Goal: Task Accomplishment & Management: Complete application form

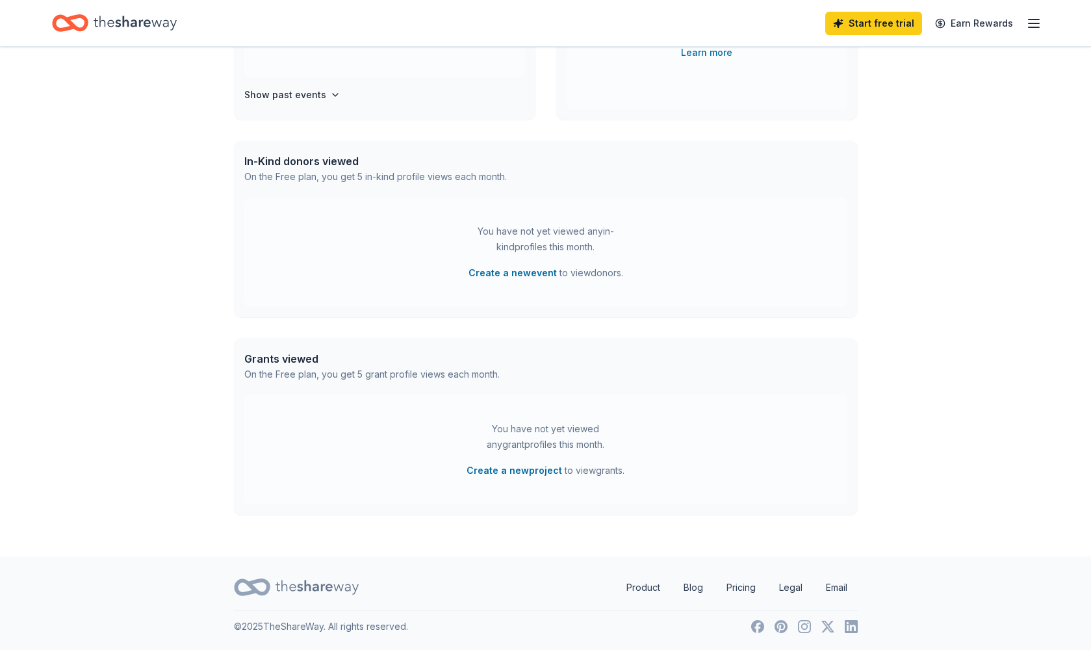
scroll to position [249, 0]
click at [544, 469] on button "Create a new project" at bounding box center [513, 471] width 95 height 16
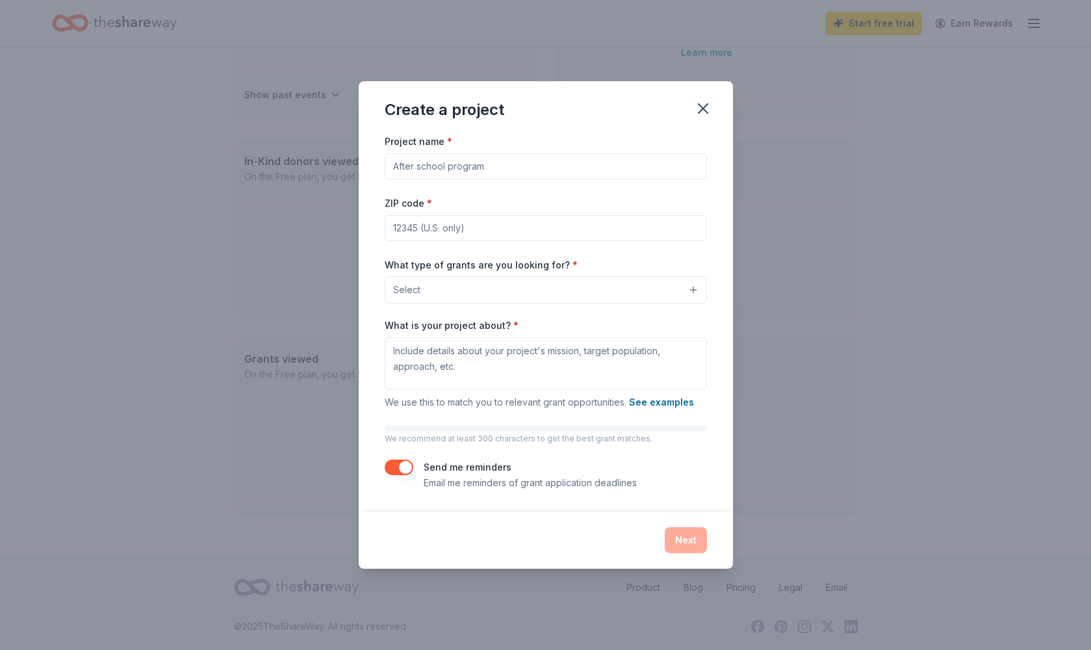
click at [516, 164] on input "Project name *" at bounding box center [546, 166] width 322 height 26
type input "Hope and Joy"
click at [504, 227] on input "ZIP code *" at bounding box center [546, 228] width 322 height 26
type input "11377"
click at [692, 287] on button "Select" at bounding box center [546, 289] width 322 height 27
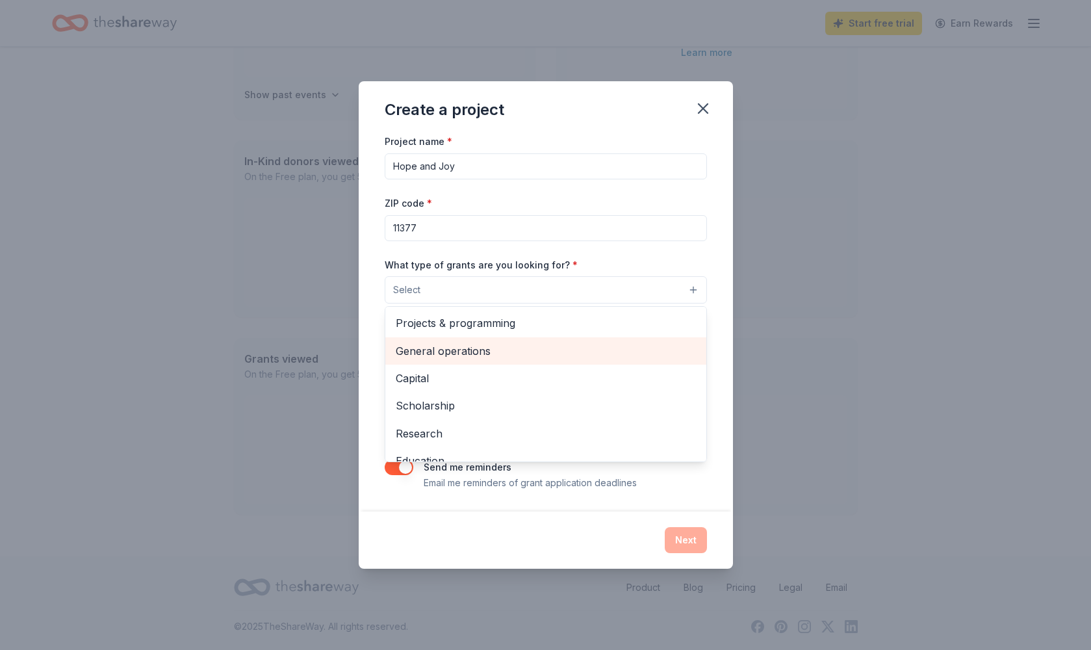
scroll to position [0, 0]
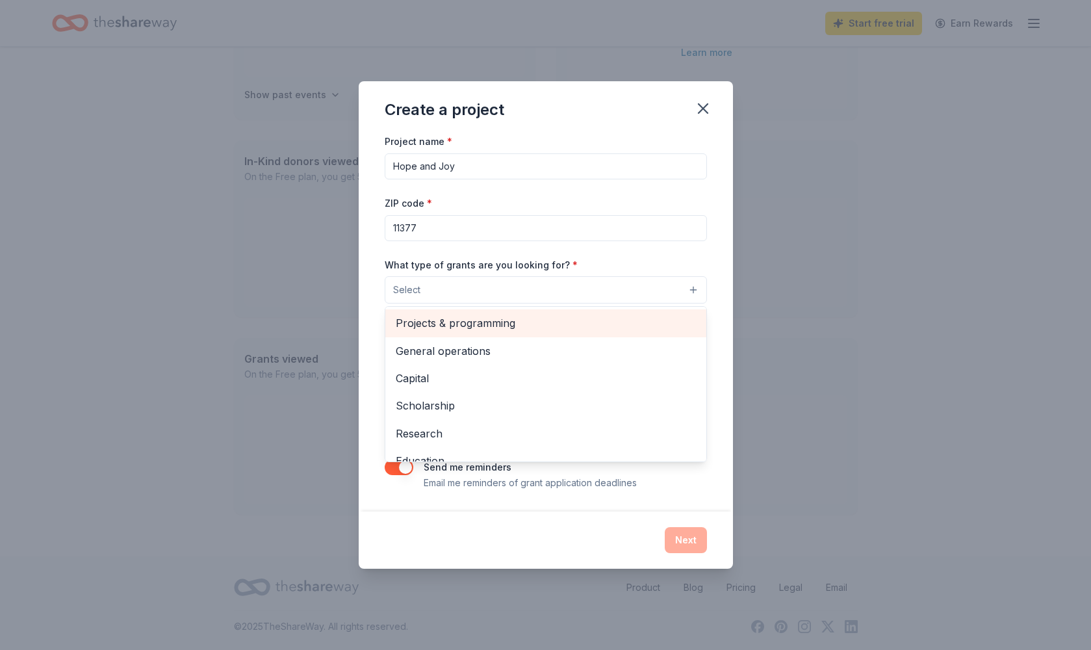
click at [493, 322] on span "Projects & programming" at bounding box center [546, 322] width 300 height 17
click at [492, 321] on span "General operations" at bounding box center [546, 320] width 300 height 17
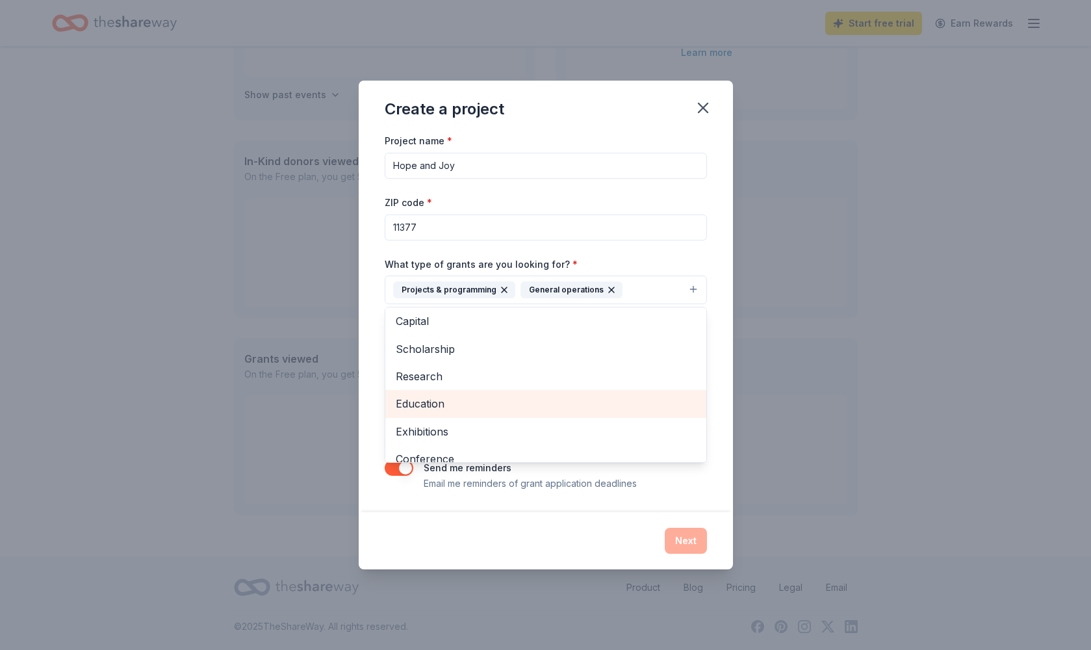
click at [511, 404] on span "Education" at bounding box center [546, 403] width 300 height 17
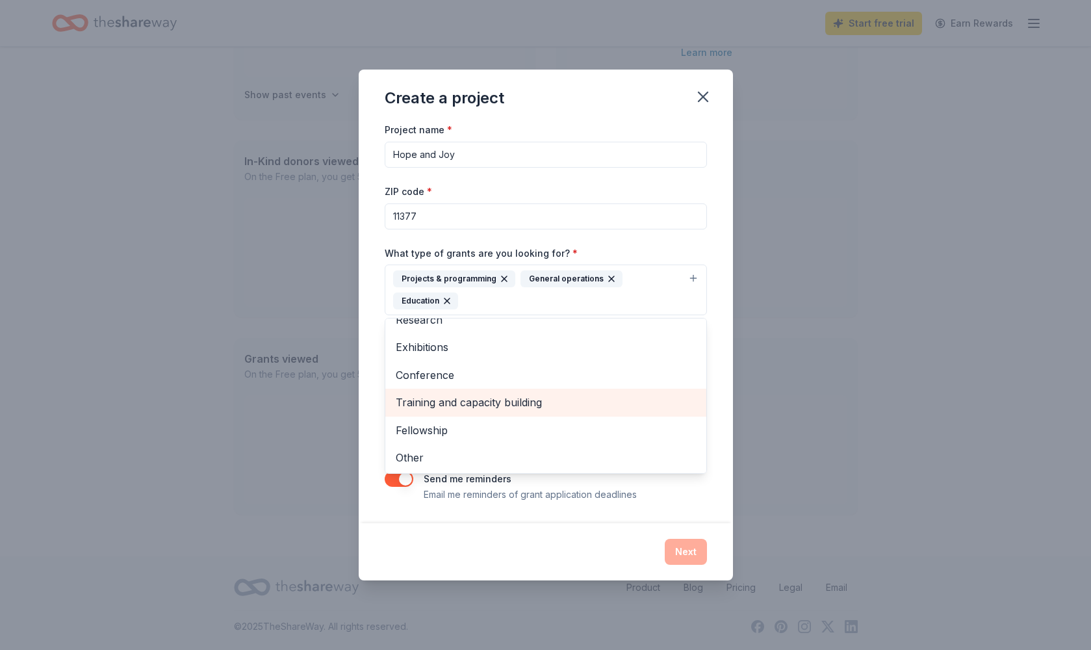
scroll to position [69, 0]
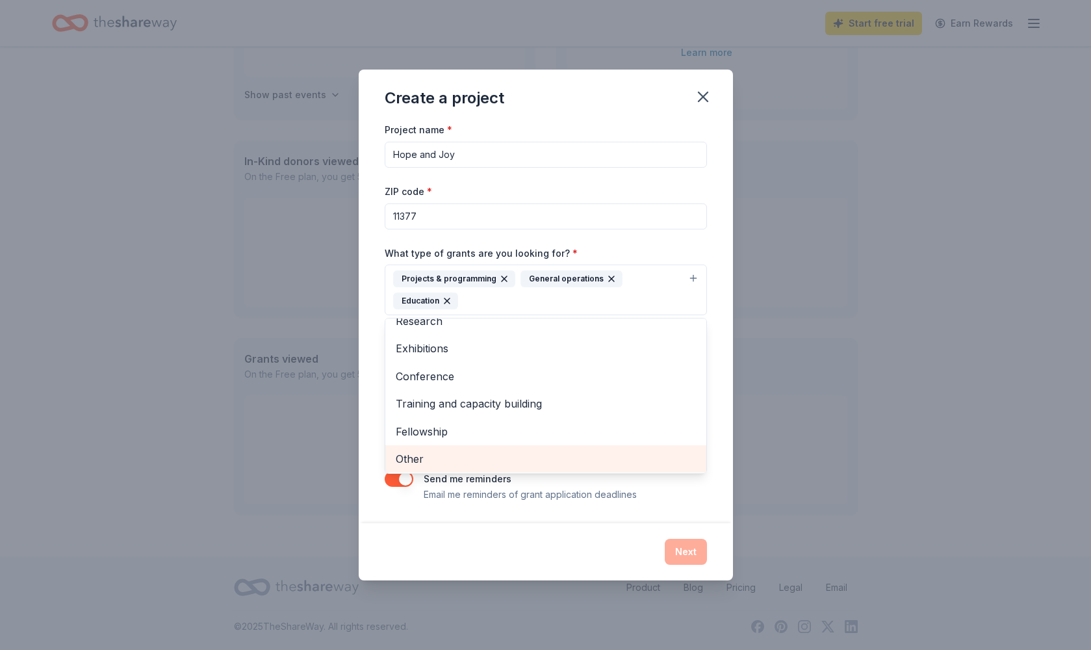
click at [448, 460] on span "Other" at bounding box center [546, 458] width 300 height 17
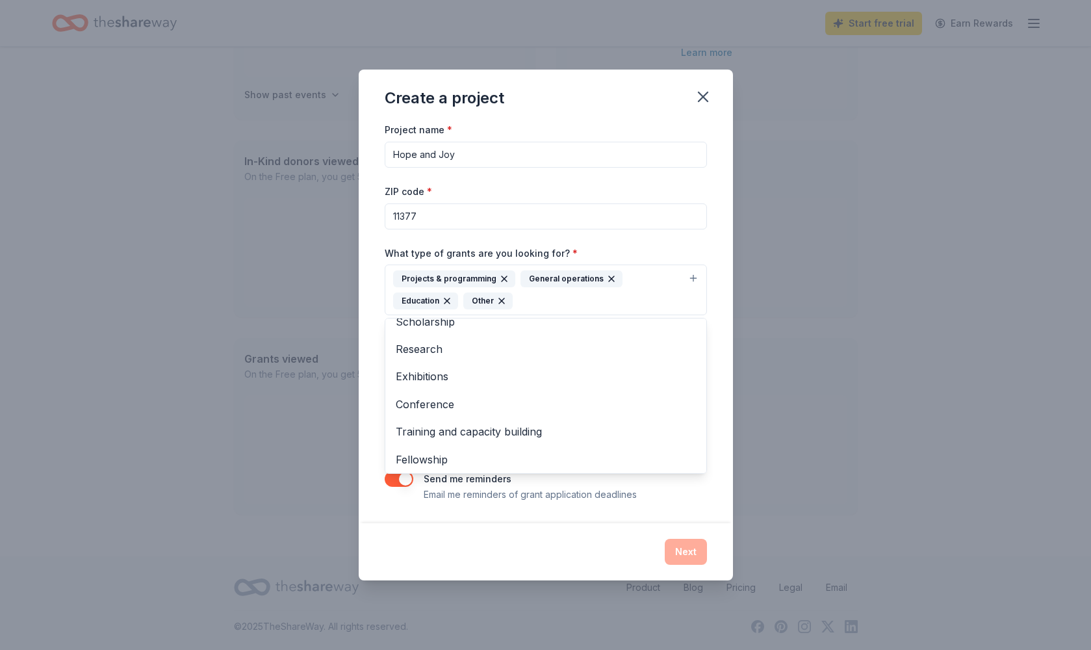
click at [770, 377] on div "Create a project Project name * Hope and Joy ZIP code * 11377 What type of gran…" at bounding box center [545, 325] width 1091 height 650
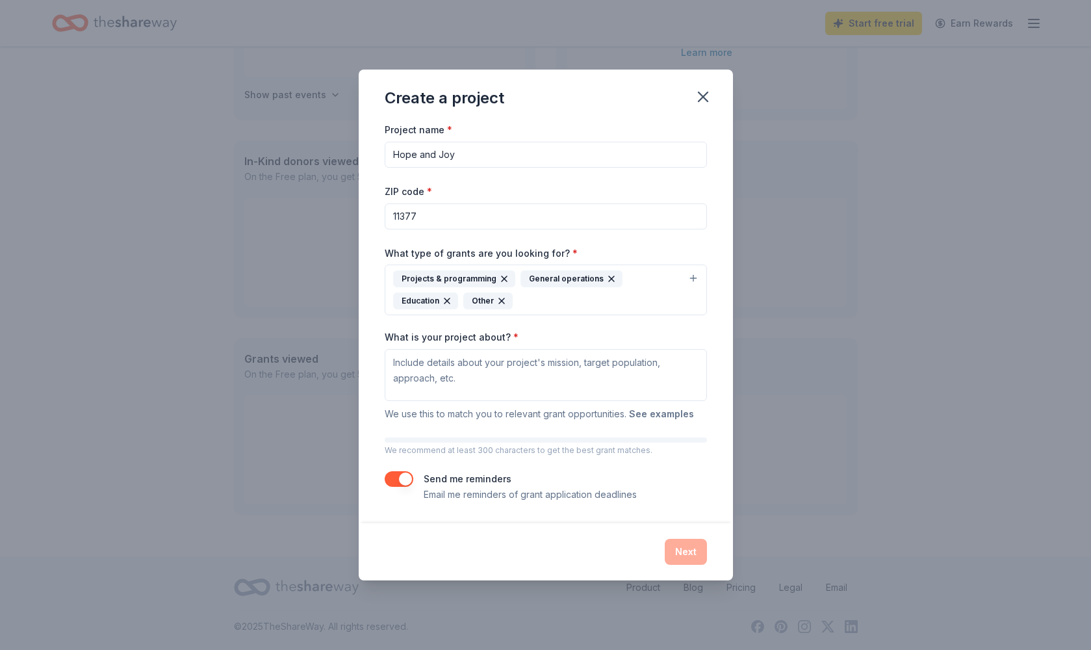
click at [674, 413] on button "See examples" at bounding box center [661, 414] width 65 height 16
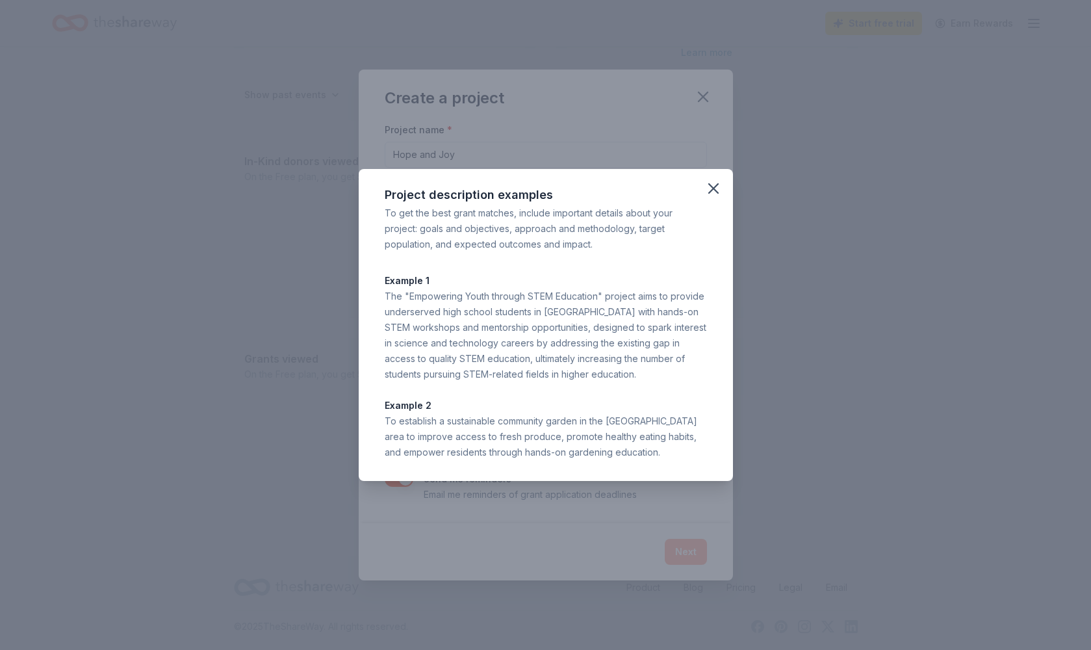
drag, startPoint x: 387, startPoint y: 422, endPoint x: 657, endPoint y: 455, distance: 271.6
click at [657, 455] on div "To establish a sustainable community garden in the [GEOGRAPHIC_DATA] area to im…" at bounding box center [546, 436] width 322 height 47
copy div "o establish a sustainable community garden in the [GEOGRAPHIC_DATA] area to imp…"
click at [714, 190] on icon "button" at bounding box center [713, 188] width 9 height 9
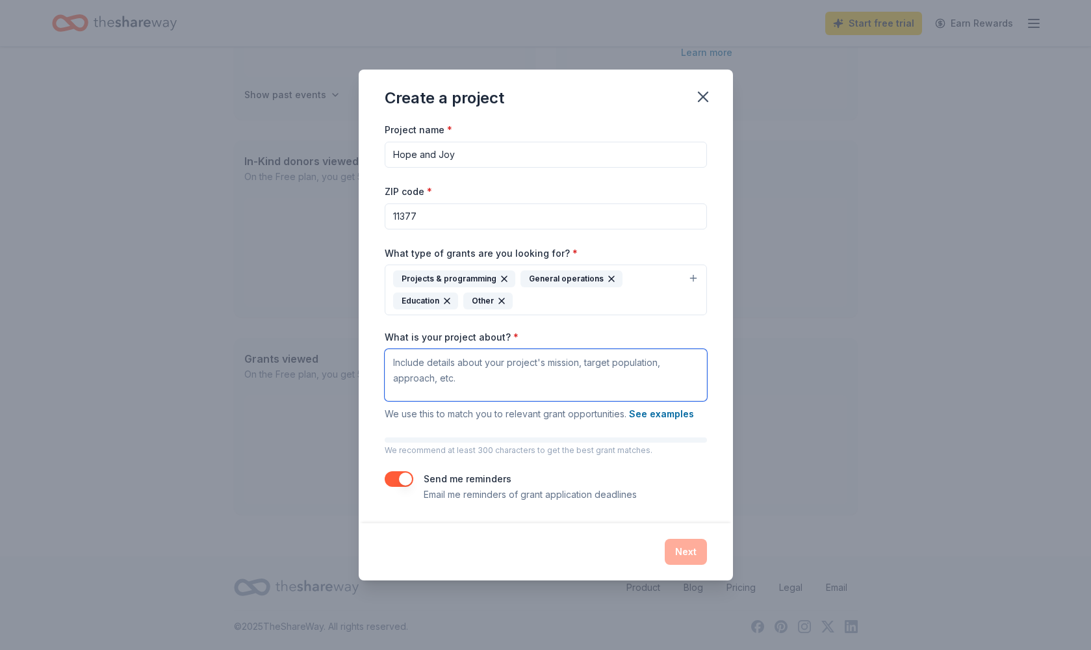
click at [409, 367] on textarea "What is your project about? *" at bounding box center [546, 375] width 322 height 52
paste textarea "o establish a sustainable community garden in the [GEOGRAPHIC_DATA] area to imp…"
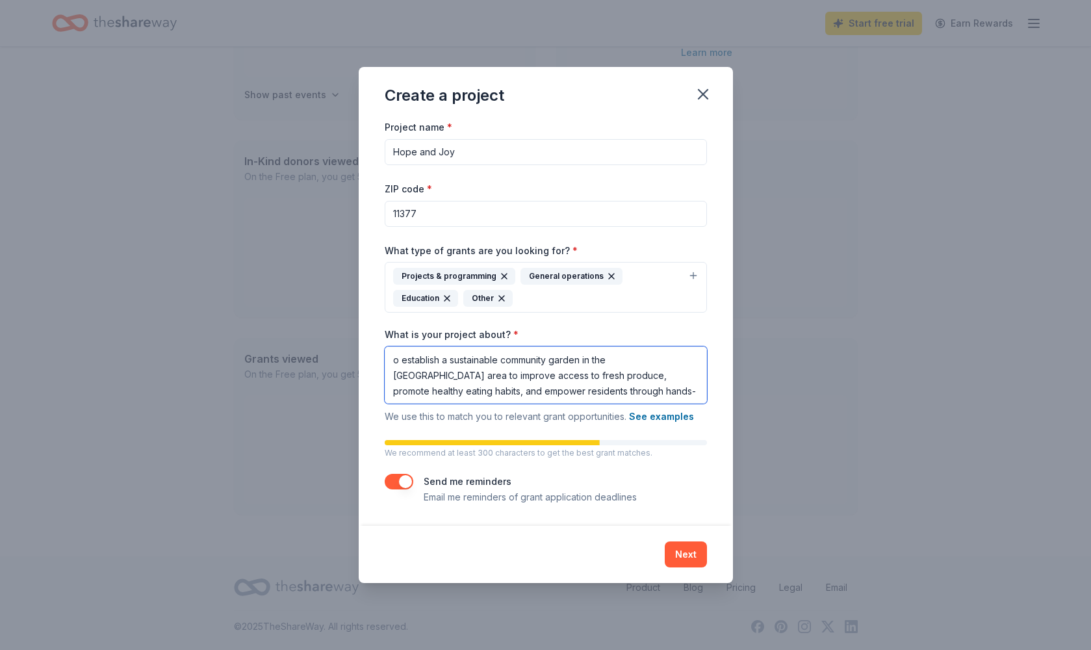
click at [466, 365] on textarea "o establish a sustainable community garden in the [GEOGRAPHIC_DATA] area to imp…" at bounding box center [546, 374] width 322 height 57
click at [395, 361] on textarea "o establish a sustainable community garden in the [GEOGRAPHIC_DATA] area to imp…" at bounding box center [546, 374] width 322 height 57
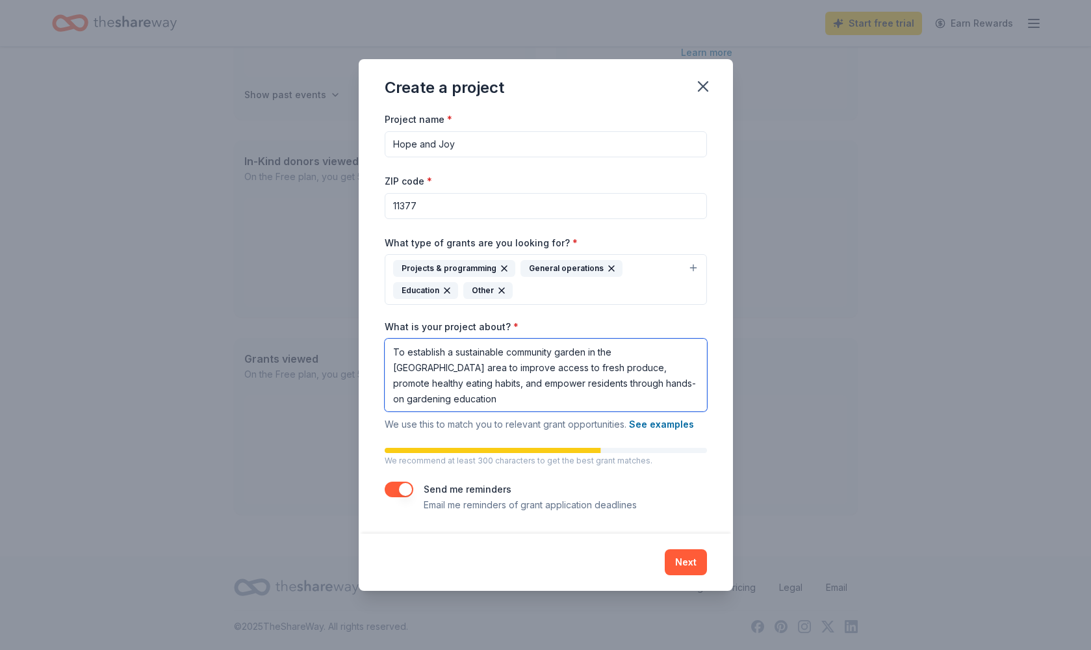
click at [410, 355] on textarea "To establish a sustainable community garden in the [GEOGRAPHIC_DATA] area to im…" at bounding box center [546, 374] width 322 height 73
click at [409, 356] on textarea "To establish a sustainable community garden in the [GEOGRAPHIC_DATA] area to im…" at bounding box center [546, 374] width 322 height 73
drag, startPoint x: 407, startPoint y: 354, endPoint x: 442, endPoint y: 364, distance: 37.2
click at [442, 364] on textarea "To establish a sustainable community garden in the [GEOGRAPHIC_DATA] area to im…" at bounding box center [546, 374] width 322 height 73
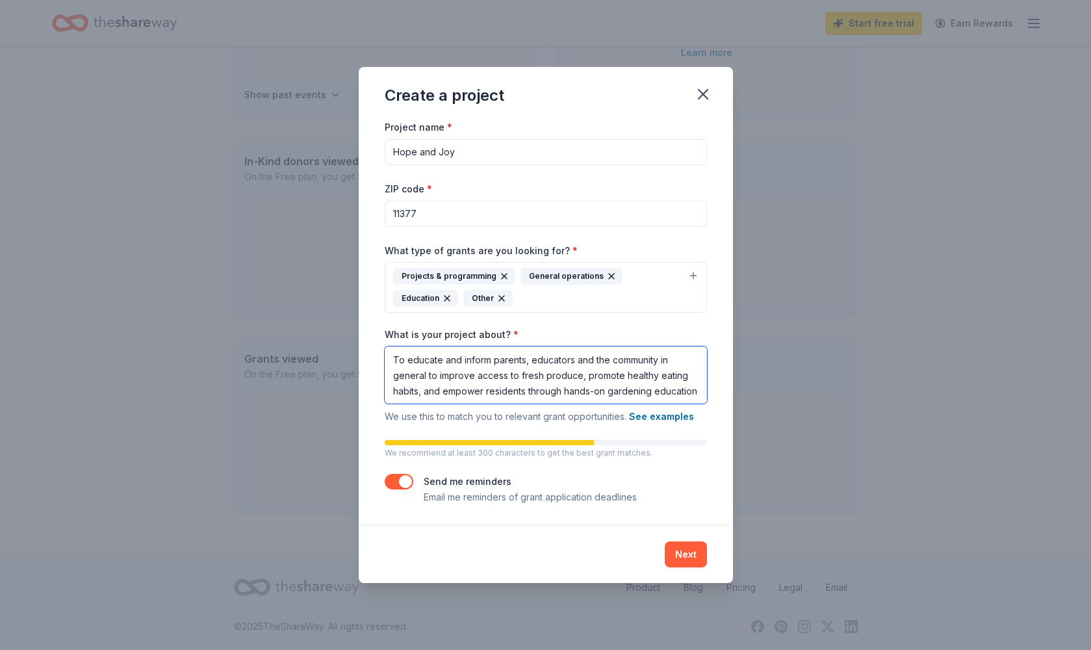
drag, startPoint x: 438, startPoint y: 376, endPoint x: 429, endPoint y: 377, distance: 9.8
click at [429, 377] on textarea "To educate and inform parents, educators and the community in general to improv…" at bounding box center [546, 374] width 322 height 57
drag, startPoint x: 443, startPoint y: 377, endPoint x: 689, endPoint y: 378, distance: 245.6
click at [689, 378] on textarea "To educate and inform parents, educators and the community in general on improv…" at bounding box center [546, 374] width 322 height 57
drag, startPoint x: 662, startPoint y: 375, endPoint x: 679, endPoint y: 376, distance: 16.9
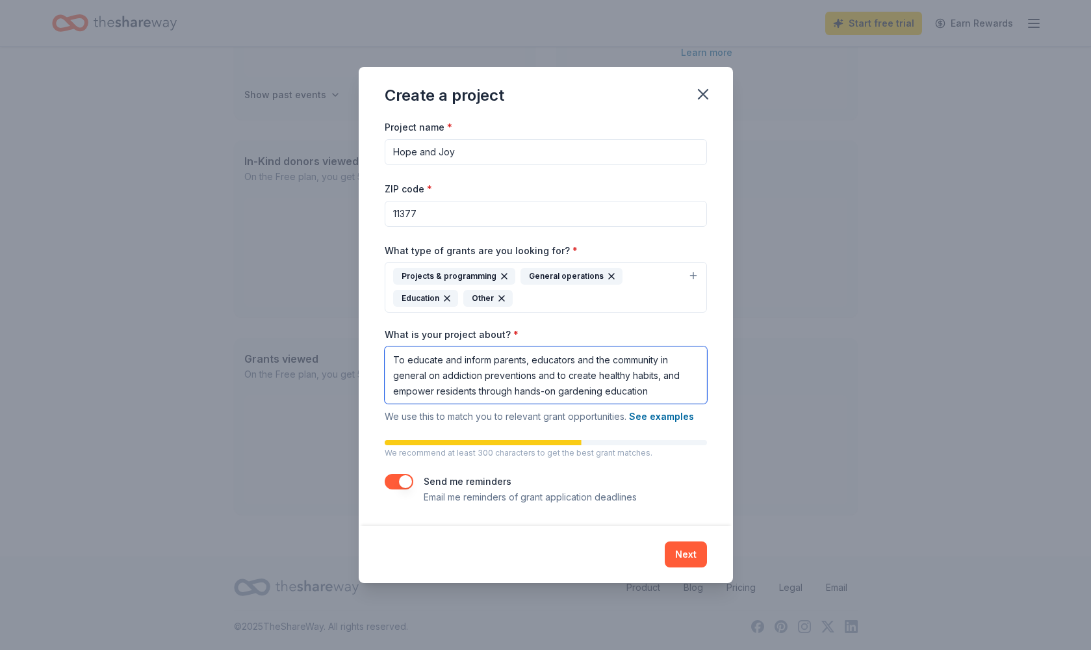
click at [679, 376] on textarea "To educate and inform parents, educators and the community in general on addict…" at bounding box center [546, 374] width 322 height 57
drag, startPoint x: 602, startPoint y: 394, endPoint x: 557, endPoint y: 394, distance: 44.2
click at [558, 394] on textarea "To educate and inform parents, educators and the community in general on addict…" at bounding box center [546, 374] width 322 height 57
click at [610, 392] on textarea "To educate and inform parents, educators and the community in general on addict…" at bounding box center [546, 374] width 322 height 57
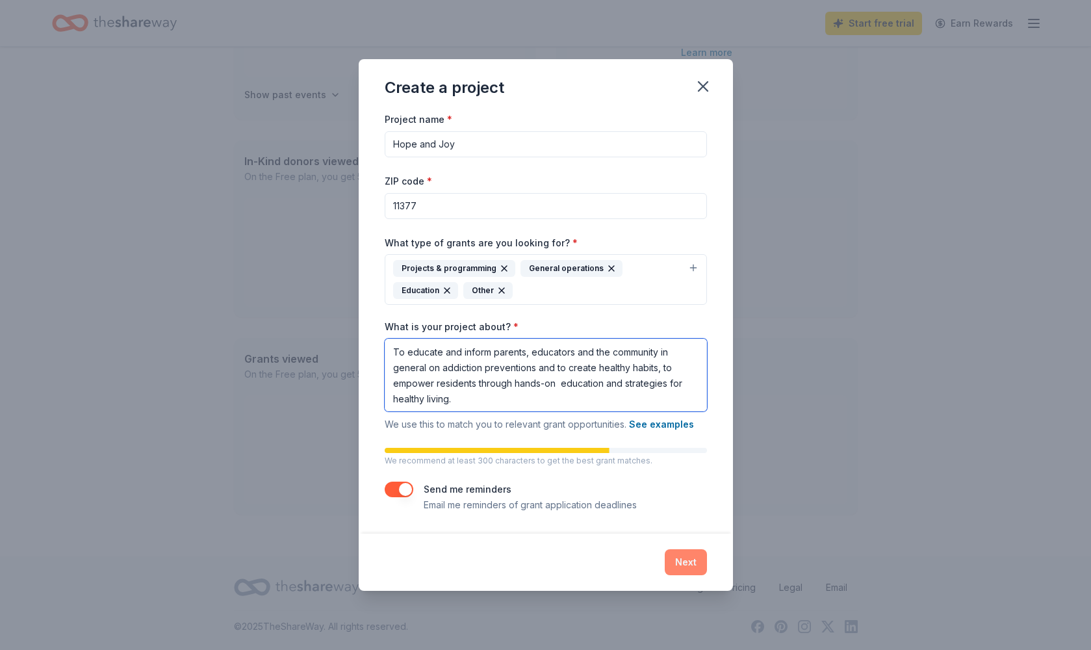
type textarea "To educate and inform parents, educators and the community in general on addict…"
click at [679, 556] on button "Next" at bounding box center [686, 562] width 42 height 26
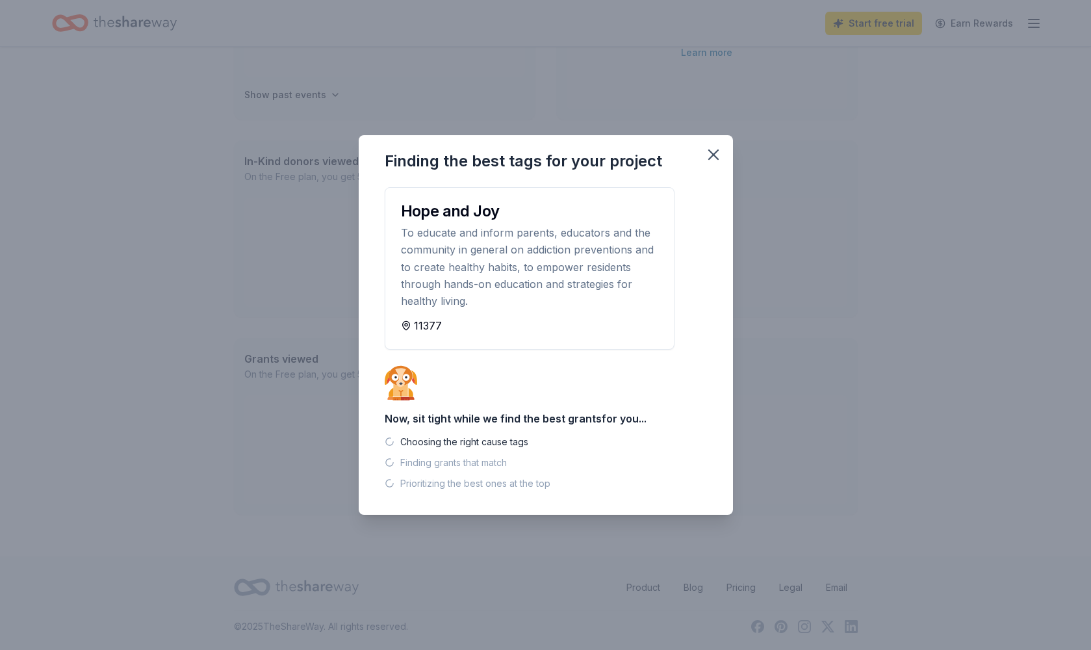
scroll to position [223, 0]
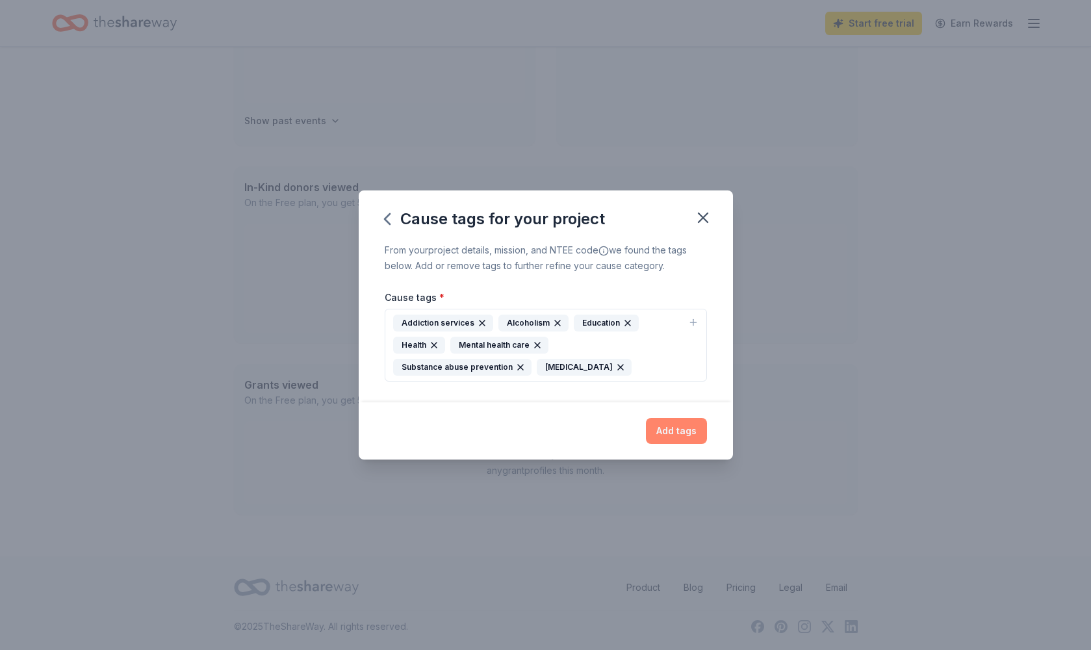
click at [688, 427] on button "Add tags" at bounding box center [676, 431] width 61 height 26
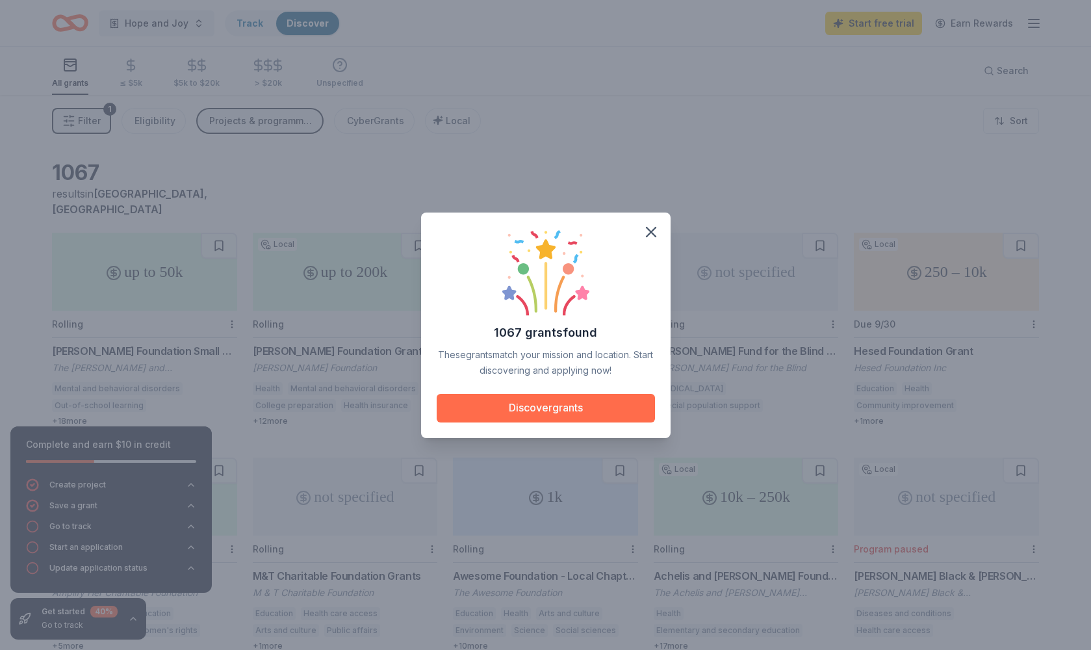
click at [496, 407] on button "Discover grants" at bounding box center [546, 408] width 218 height 29
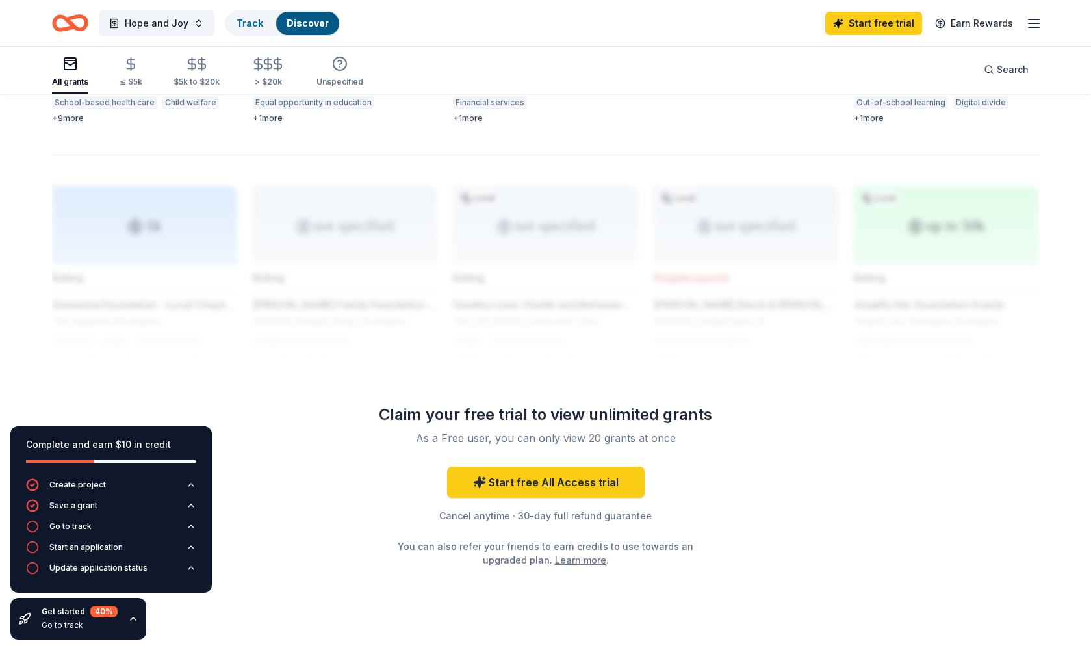
scroll to position [977, 1]
click at [523, 430] on div "As a Free user, you can only view 20 grants at once" at bounding box center [545, 438] width 343 height 16
click at [548, 466] on link "Start free All Access trial" at bounding box center [545, 481] width 197 height 31
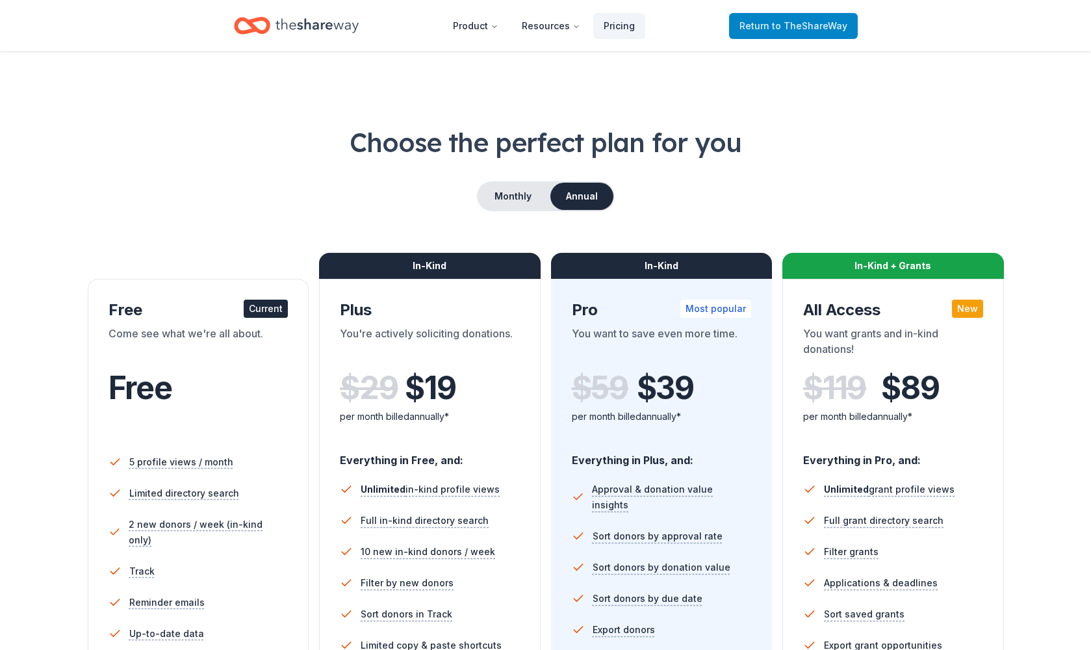
click at [790, 27] on span "to TheShareWay" at bounding box center [809, 25] width 75 height 11
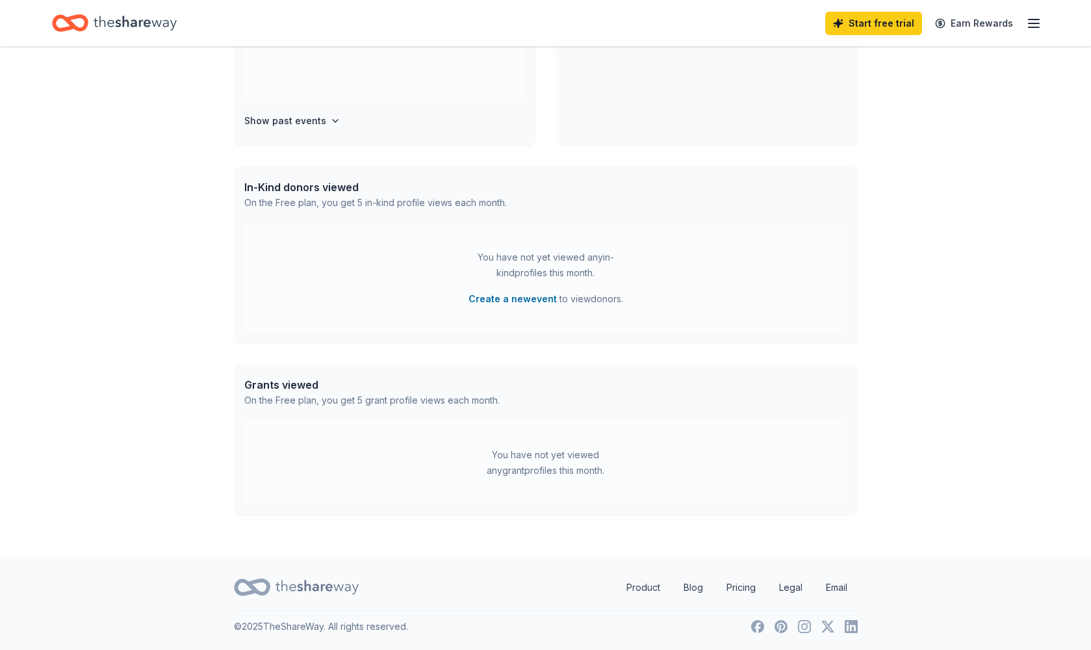
scroll to position [223, 0]
click at [298, 382] on div "Grants viewed" at bounding box center [371, 385] width 255 height 16
click at [461, 300] on div "You have not yet viewed any in-kind profiles this month. Create a new event to …" at bounding box center [545, 277] width 603 height 109
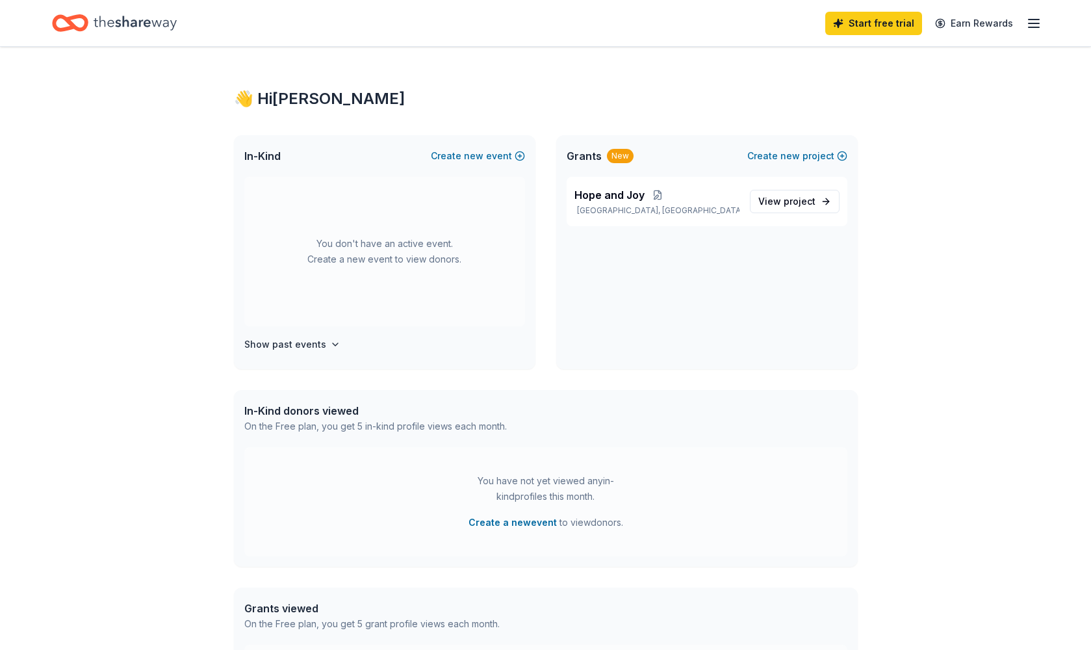
scroll to position [0, 0]
click at [294, 339] on h4 "Show past events" at bounding box center [285, 345] width 82 height 16
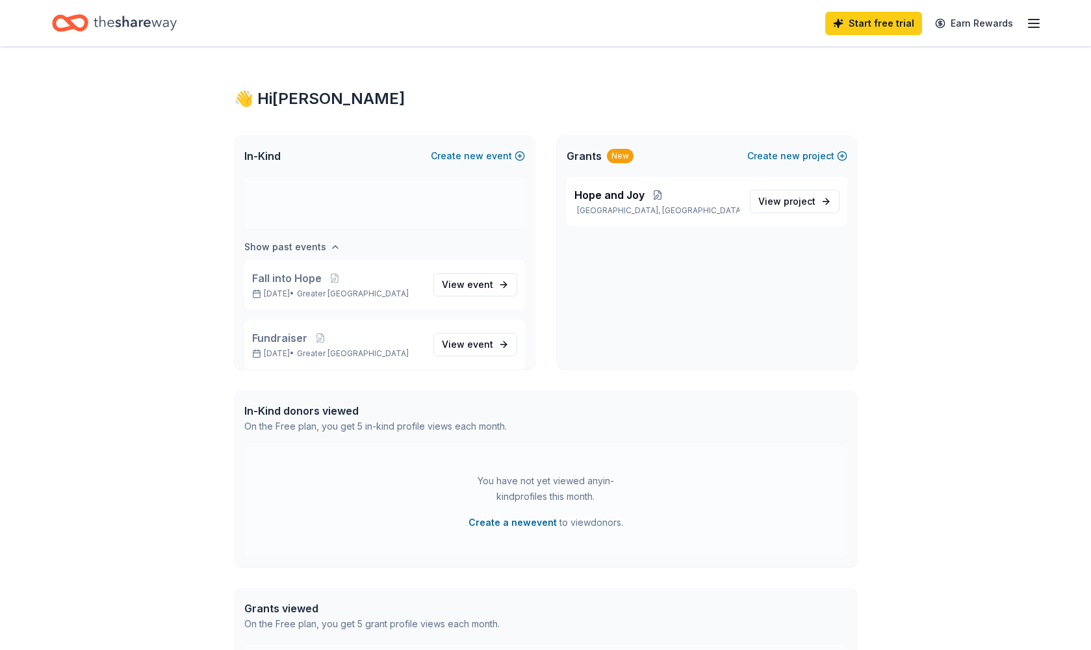
scroll to position [108, 0]
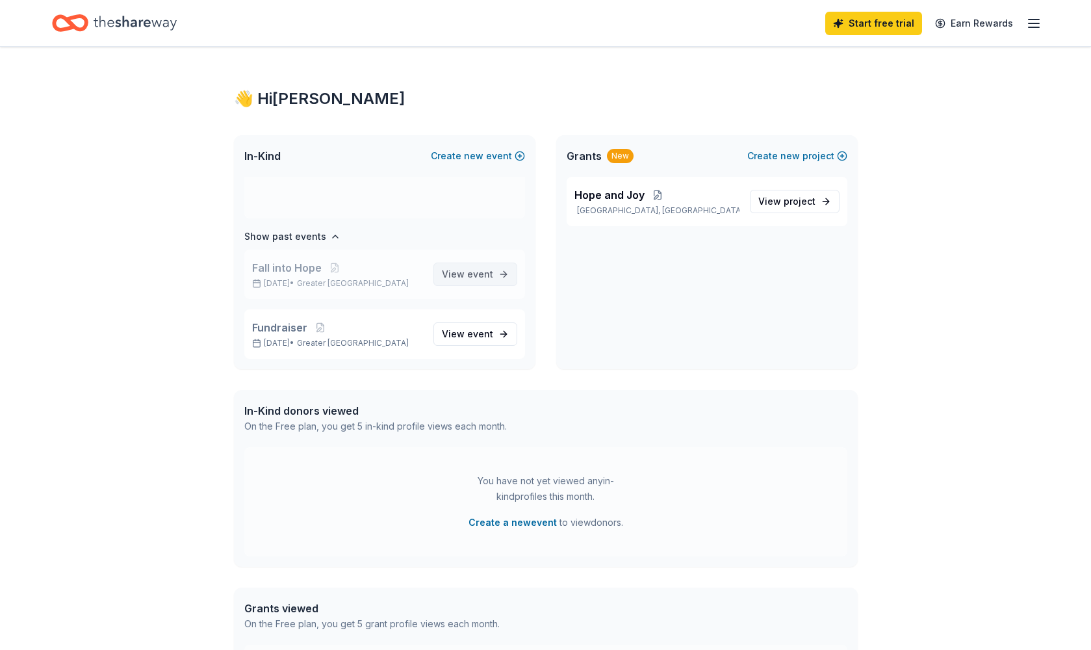
click at [491, 273] on span "event" at bounding box center [480, 273] width 26 height 11
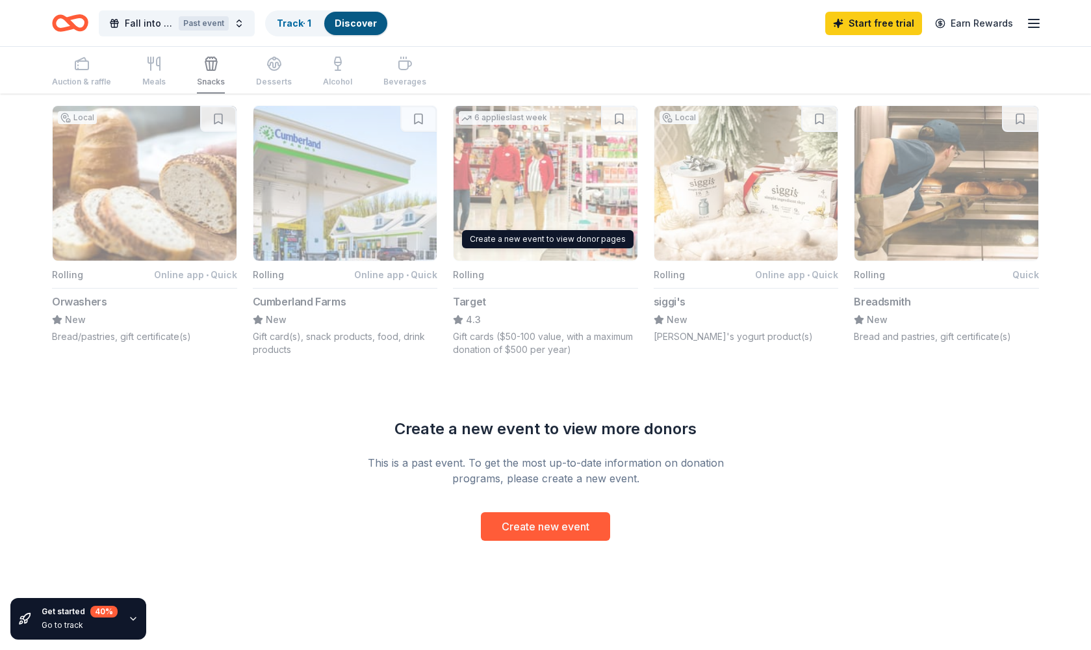
scroll to position [911, 1]
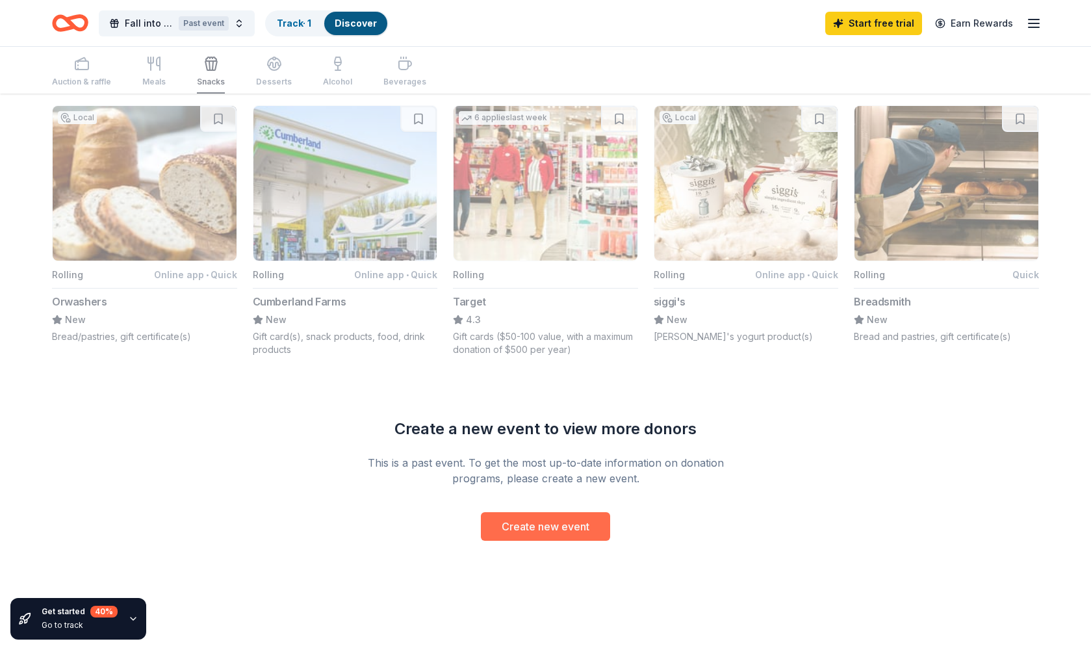
click at [566, 533] on button "Create new event" at bounding box center [545, 526] width 129 height 29
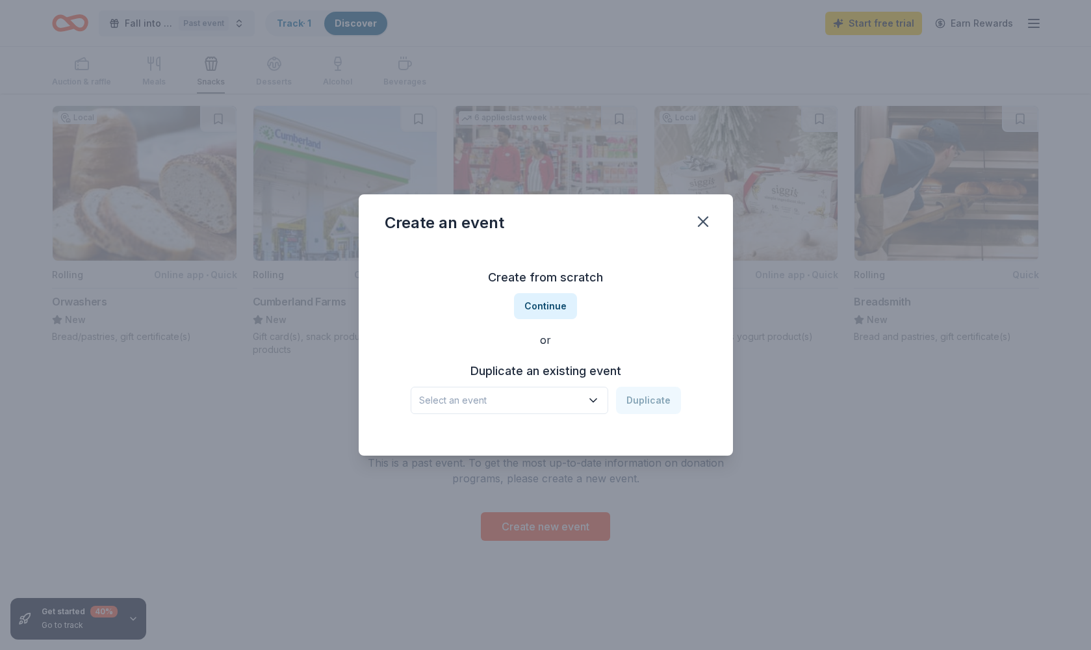
click at [600, 396] on icon "button" at bounding box center [593, 400] width 13 height 13
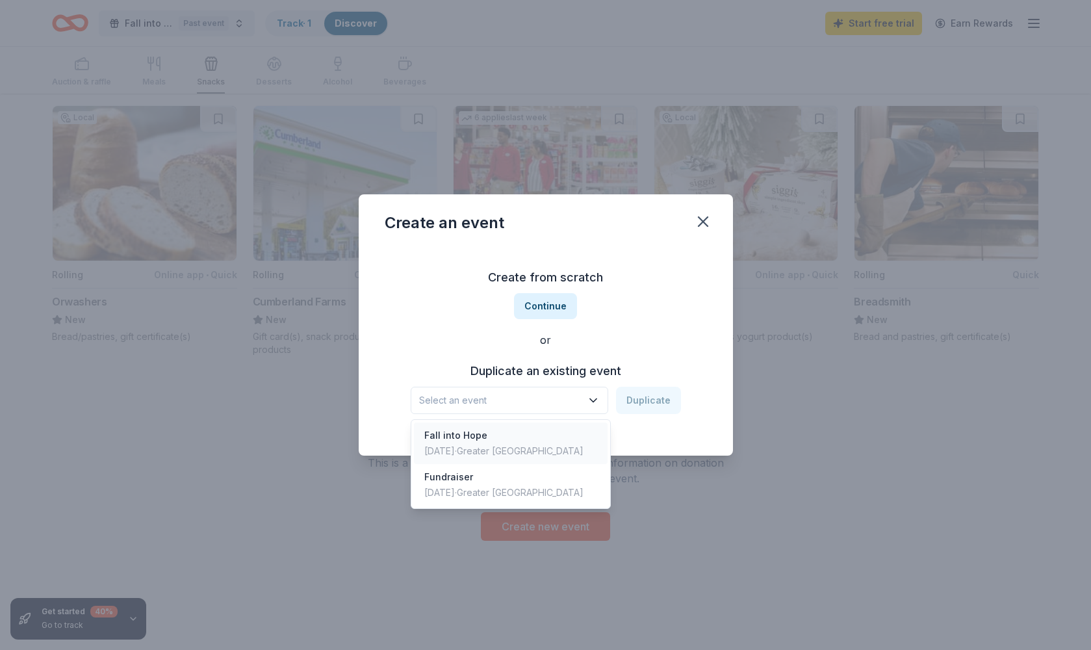
click at [520, 451] on div "[DATE] · Greater [GEOGRAPHIC_DATA]" at bounding box center [503, 451] width 159 height 16
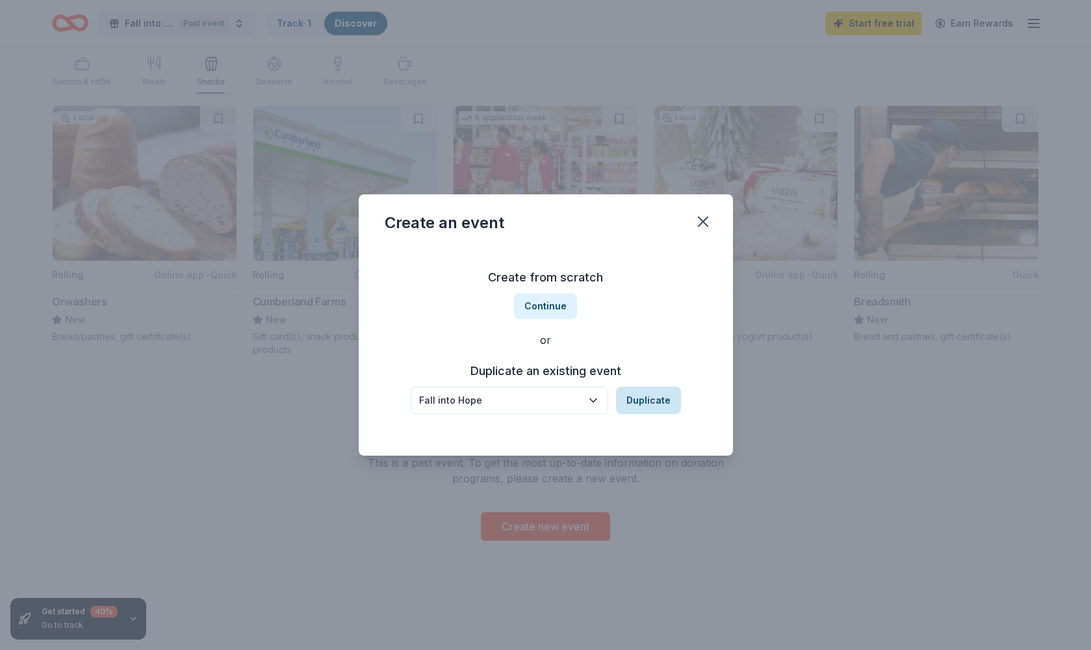
click at [646, 400] on button "Duplicate" at bounding box center [648, 400] width 65 height 27
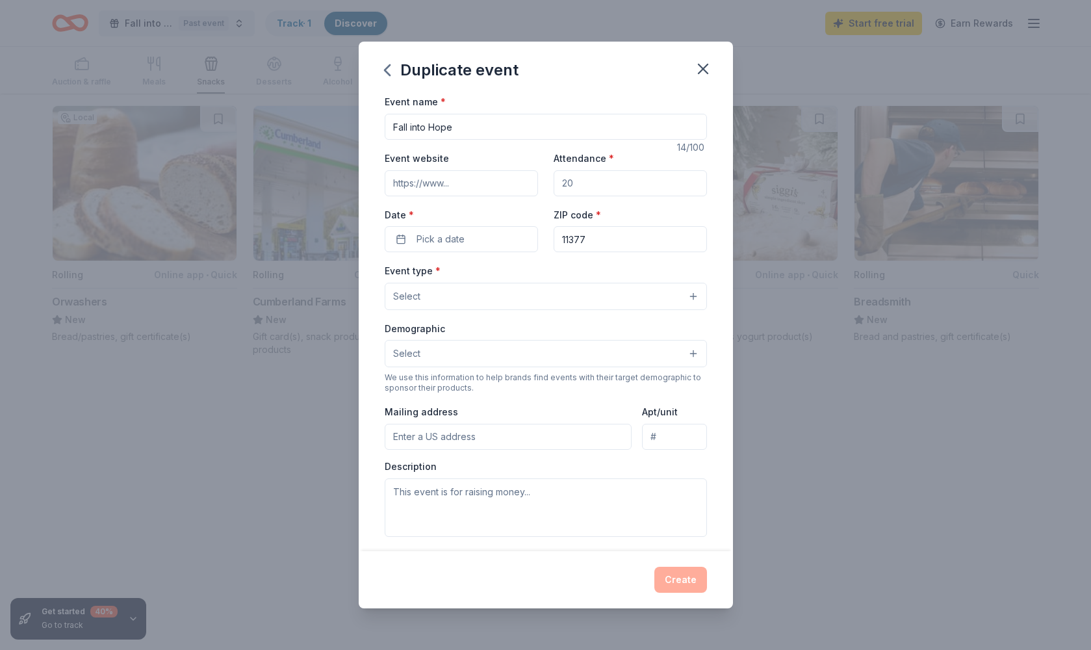
click at [596, 188] on input "Attendance *" at bounding box center [629, 183] width 153 height 26
drag, startPoint x: 585, startPoint y: 184, endPoint x: 537, endPoint y: 184, distance: 47.4
click at [537, 184] on div "Event website Attendance * Date * Pick a date ZIP code * 11377" at bounding box center [546, 201] width 322 height 102
drag, startPoint x: 586, startPoint y: 182, endPoint x: 541, endPoint y: 181, distance: 44.8
click at [541, 181] on div "Event website Attendance * Date * Pick a date ZIP code * 11377" at bounding box center [546, 201] width 322 height 102
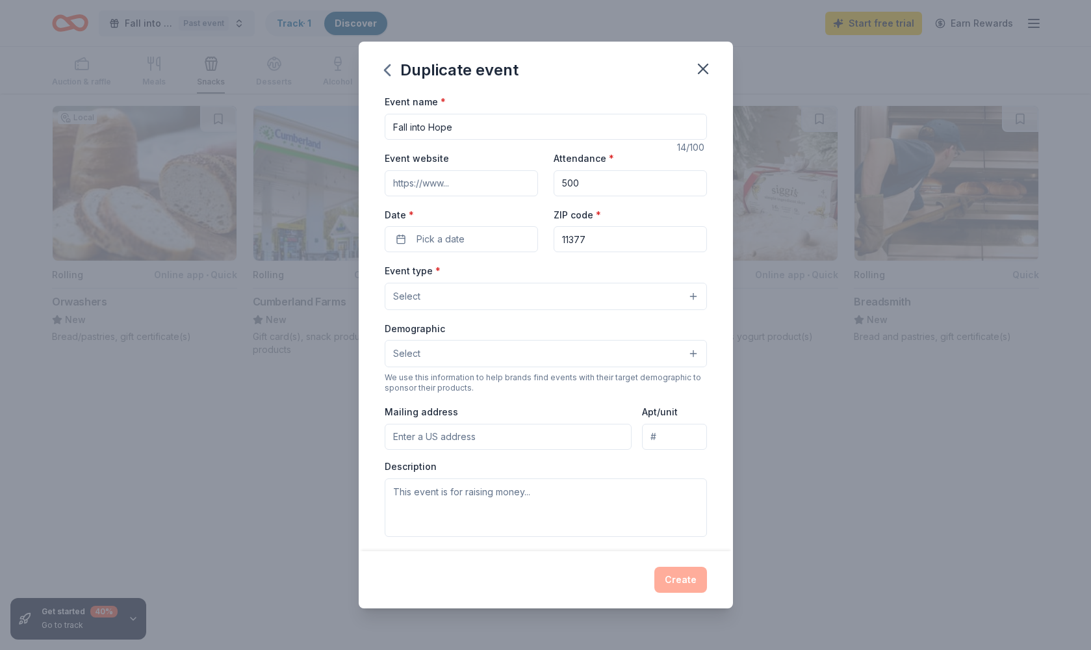
scroll to position [96, 0]
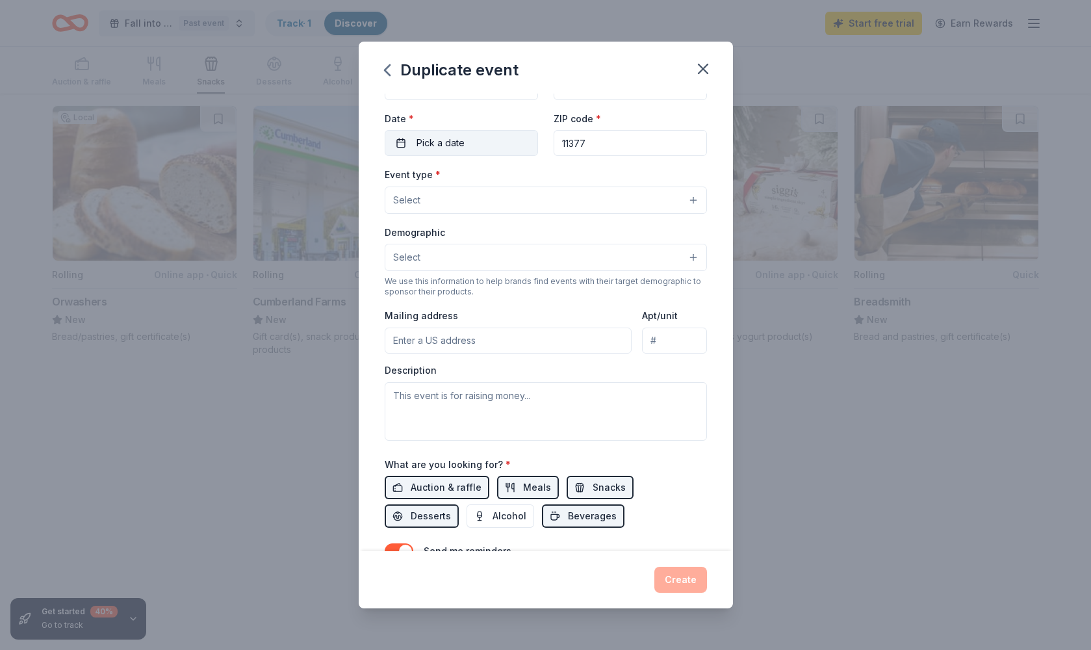
type input "500"
click at [401, 138] on button "Pick a date" at bounding box center [461, 143] width 153 height 26
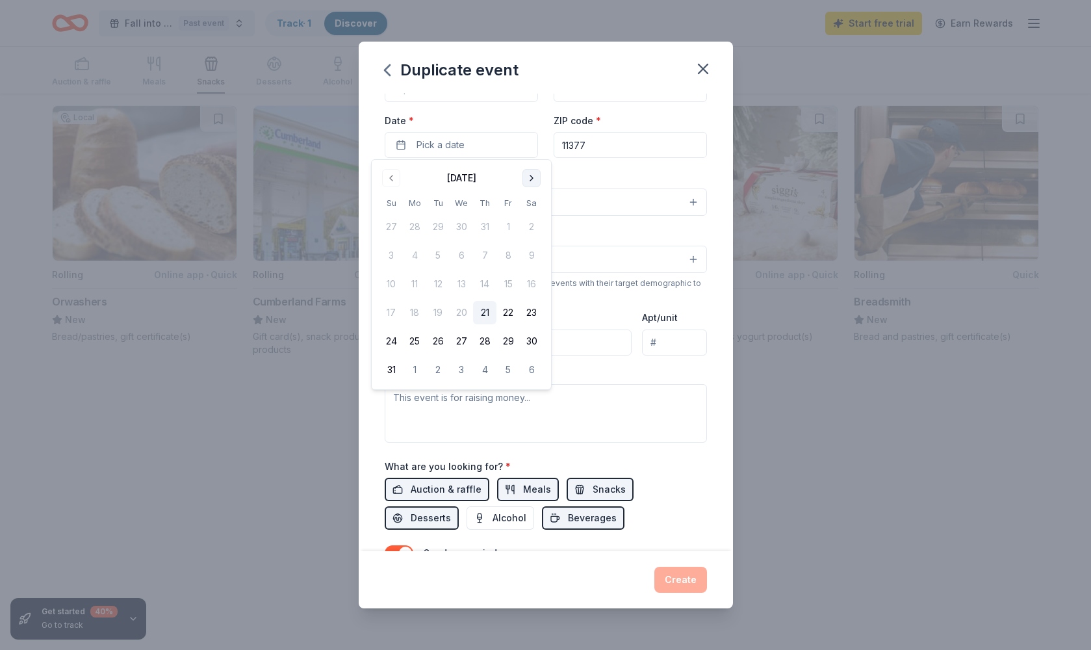
click at [529, 175] on button "Go to next month" at bounding box center [531, 178] width 18 height 18
click at [530, 342] on button "1" at bounding box center [531, 340] width 23 height 23
click at [505, 337] on button "31" at bounding box center [507, 340] width 23 height 23
click at [585, 177] on div "Event type * Select" at bounding box center [546, 191] width 322 height 47
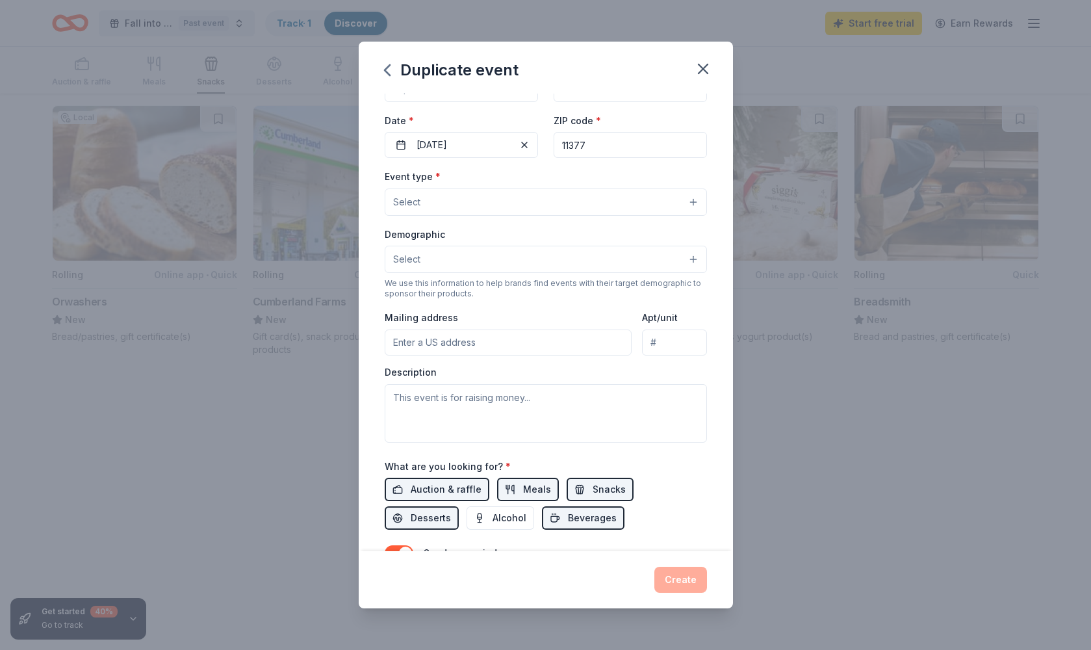
click at [692, 199] on button "Select" at bounding box center [546, 201] width 322 height 27
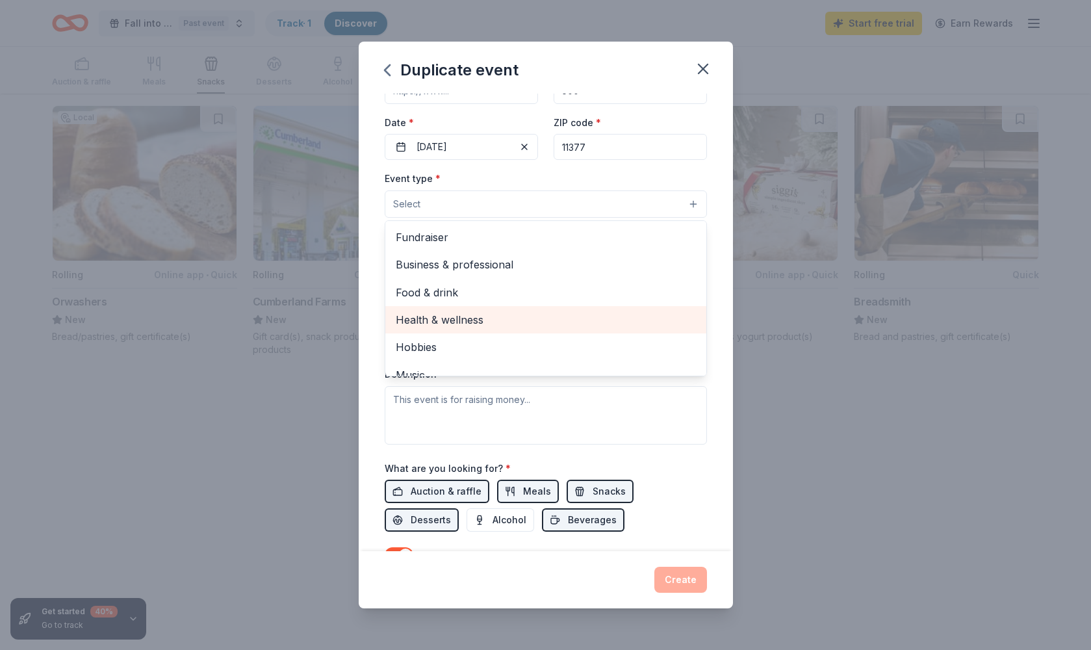
scroll to position [92, 0]
click at [529, 312] on span "Health & wellness" at bounding box center [546, 320] width 300 height 17
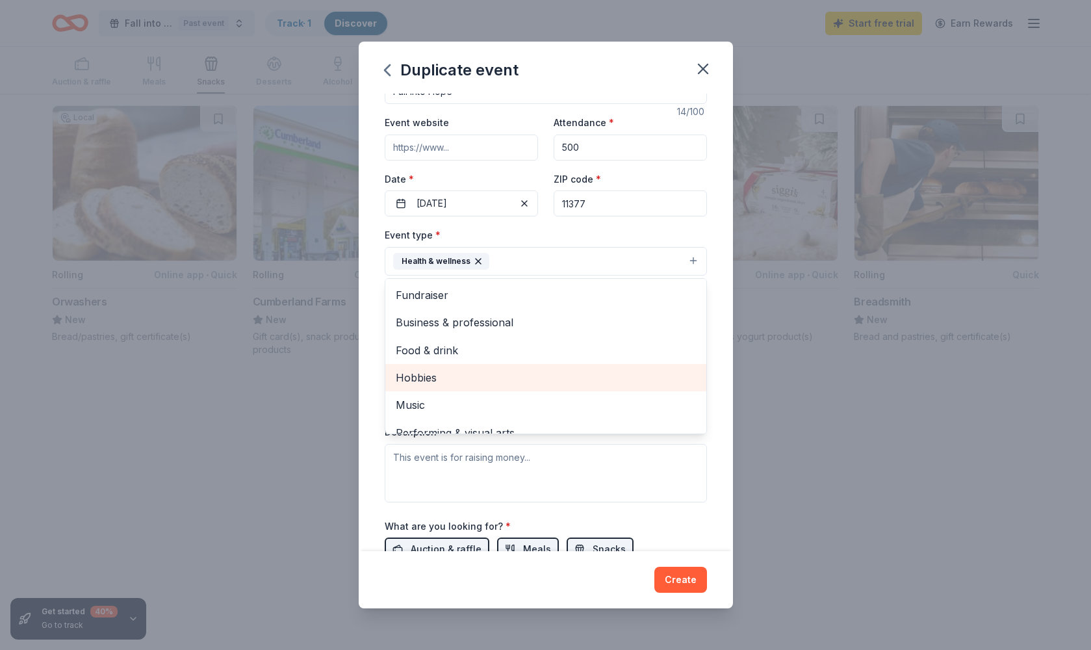
scroll to position [0, 0]
click at [369, 340] on div "Event name * Fall into Hope 14 /100 Event website Attendance * 500 Date * [DATE…" at bounding box center [546, 322] width 374 height 457
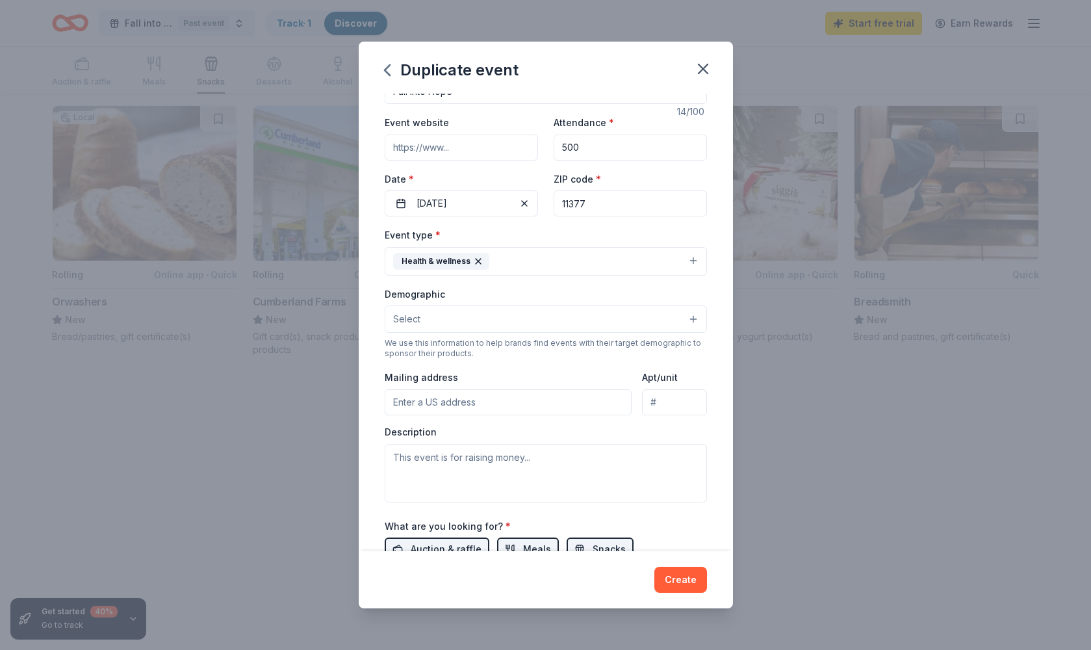
click at [694, 317] on button "Select" at bounding box center [546, 318] width 322 height 27
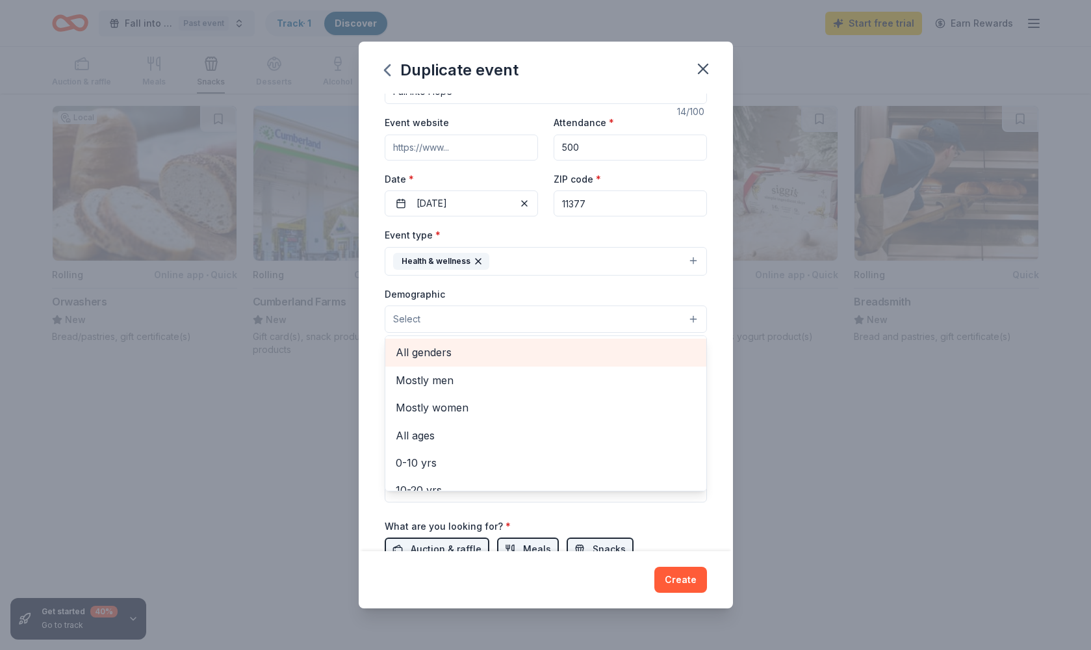
click at [476, 353] on span "All genders" at bounding box center [546, 352] width 300 height 17
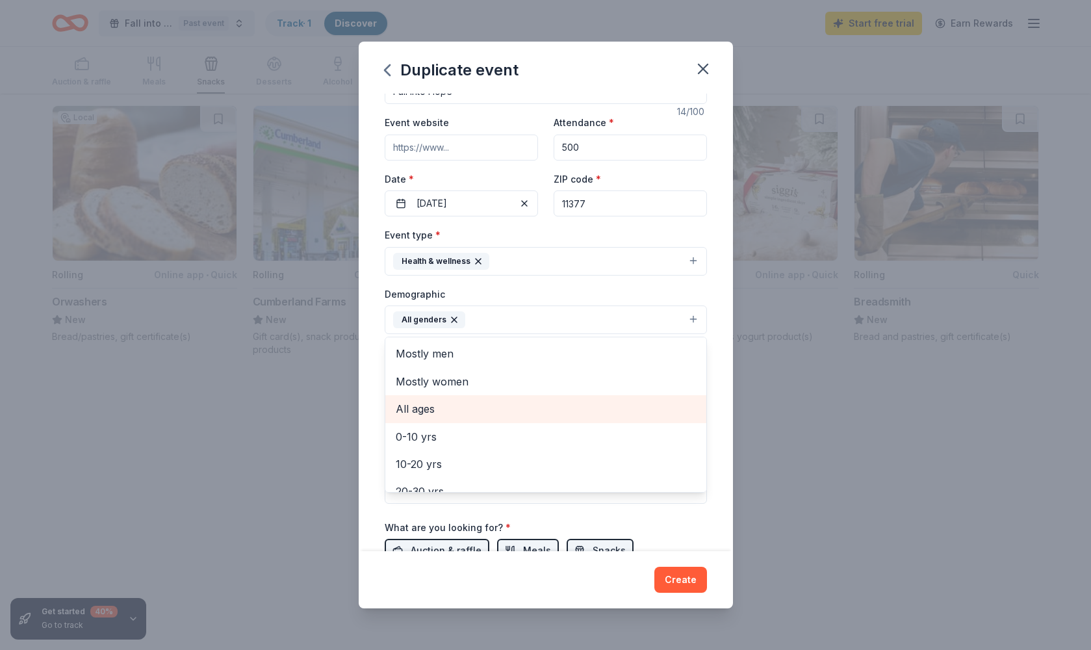
click at [469, 407] on span "All ages" at bounding box center [546, 408] width 300 height 17
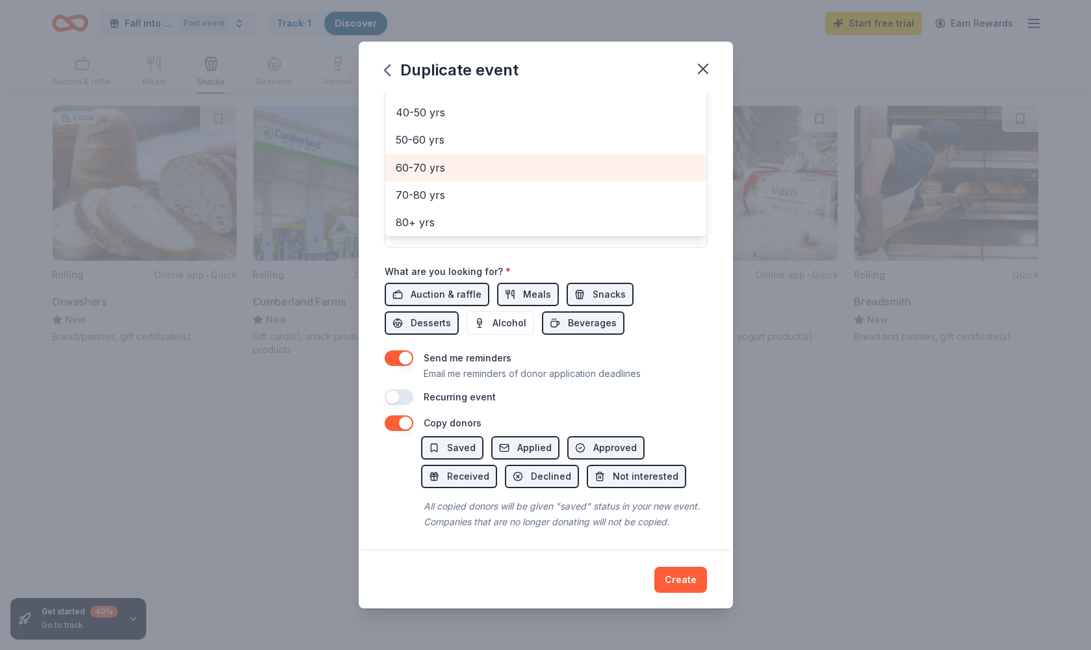
scroll to position [291, 0]
click at [602, 296] on div "Event name * Fall into Hope 14 /100 Event website Attendance * 500 Date * [DATE…" at bounding box center [546, 104] width 322 height 603
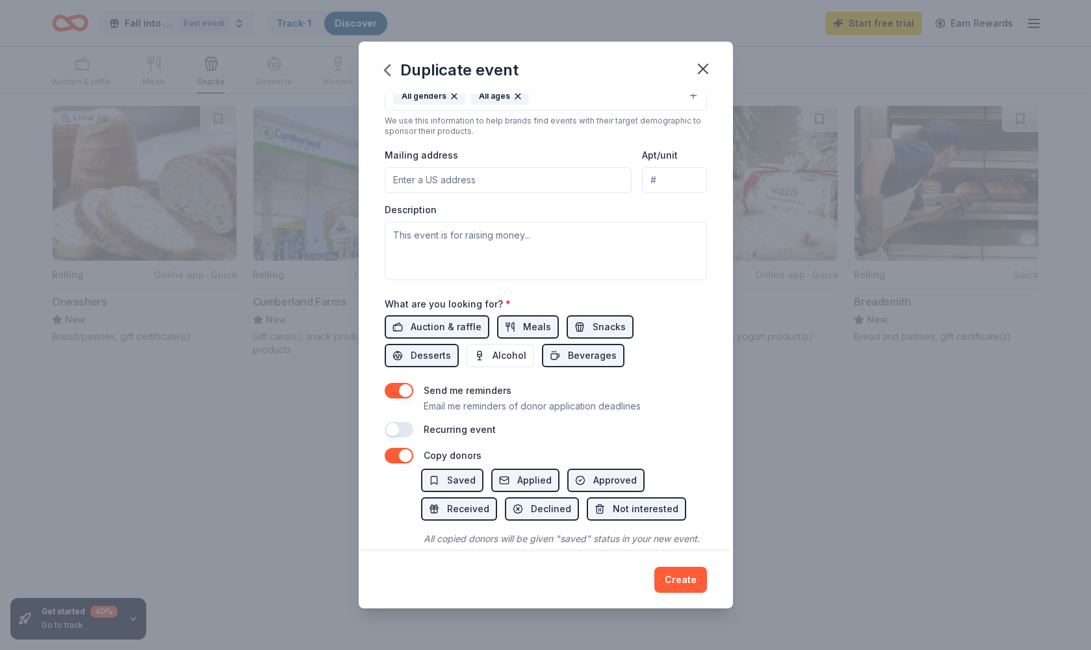
scroll to position [272, 0]
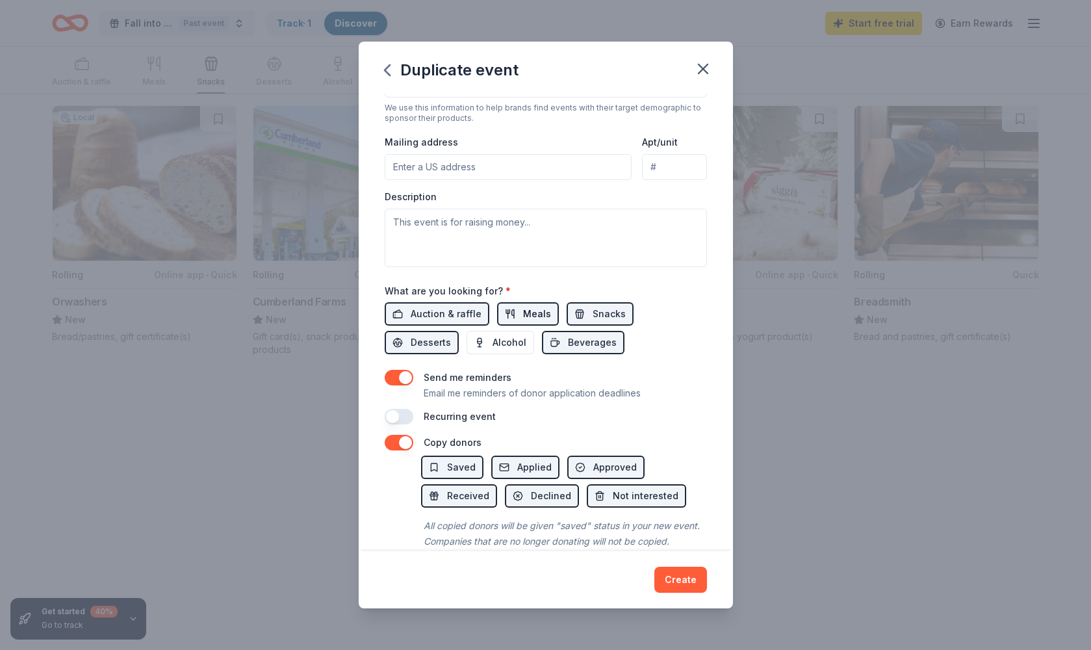
click at [524, 307] on span "Meals" at bounding box center [537, 314] width 28 height 16
click at [568, 336] on span "Beverages" at bounding box center [592, 343] width 49 height 16
click at [609, 307] on span "Snacks" at bounding box center [608, 314] width 33 height 16
click at [451, 335] on span "Desserts" at bounding box center [431, 343] width 40 height 16
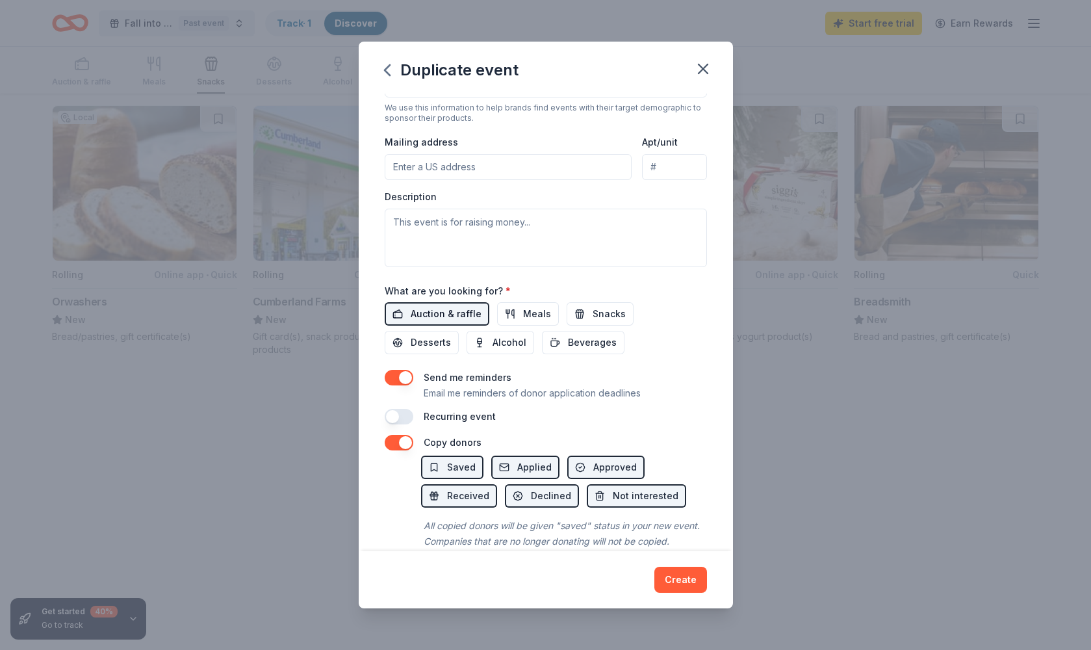
click at [445, 311] on span "Auction & raffle" at bounding box center [446, 314] width 71 height 16
click at [503, 555] on div "Create" at bounding box center [546, 579] width 374 height 57
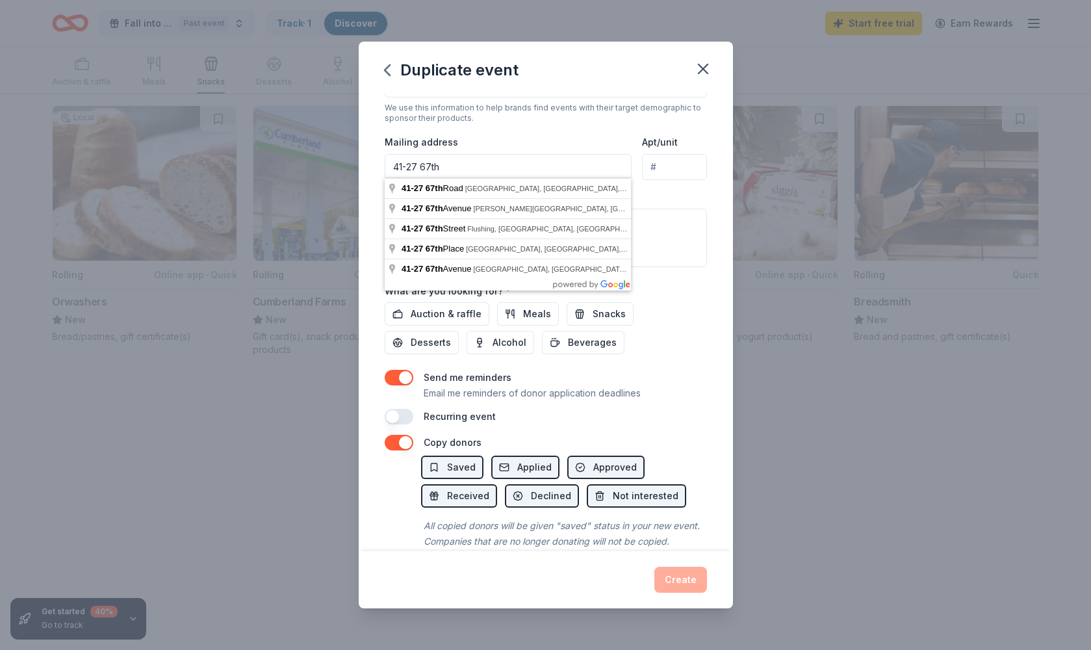
scroll to position [291, 0]
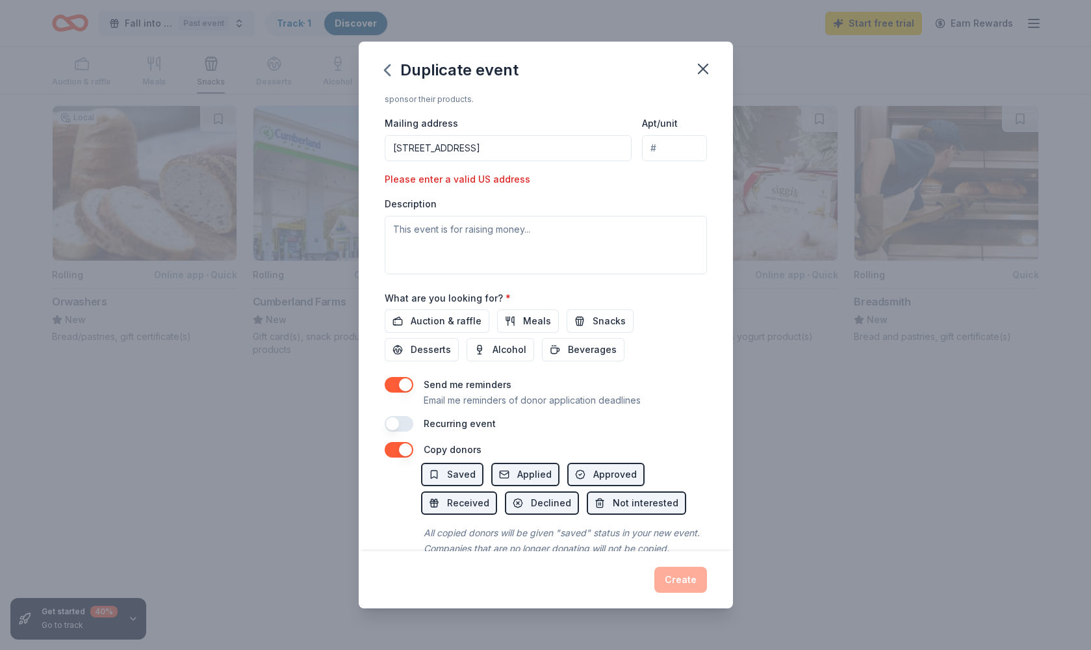
click at [474, 151] on input "[STREET_ADDRESS]" at bounding box center [509, 148] width 248 height 26
click at [529, 151] on input "[STREET_ADDRESS]" at bounding box center [509, 148] width 248 height 26
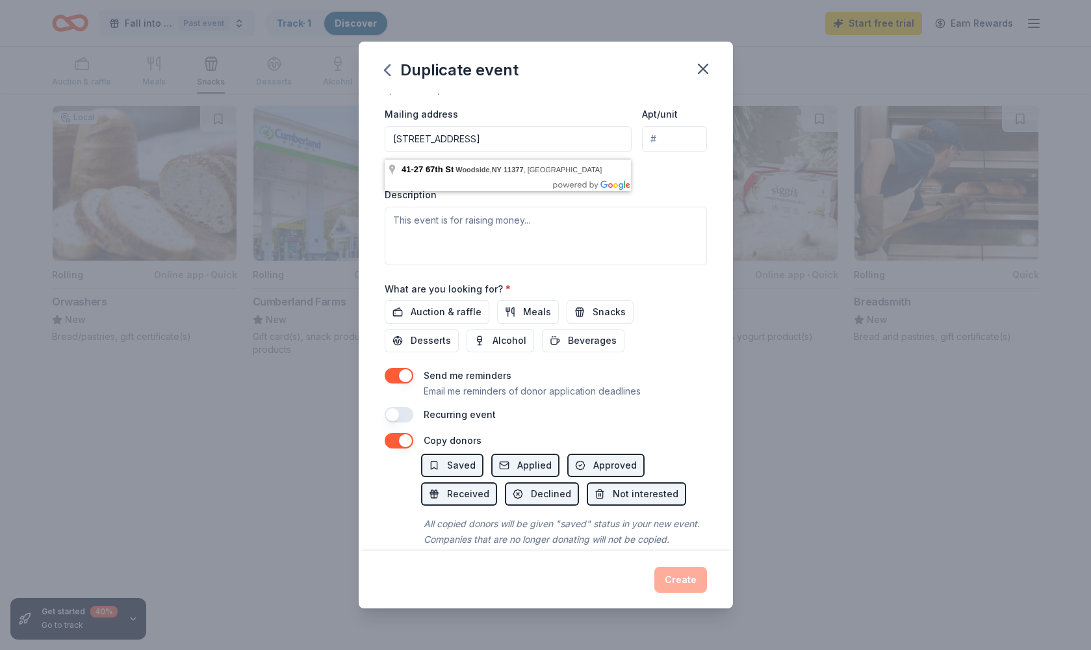
type input "[STREET_ADDRESS]"
click at [675, 175] on div "Event type * Health & wellness Demographic All genders All ages We use this inf…" at bounding box center [546, 113] width 322 height 302
click at [456, 306] on span "Auction & raffle" at bounding box center [446, 314] width 71 height 16
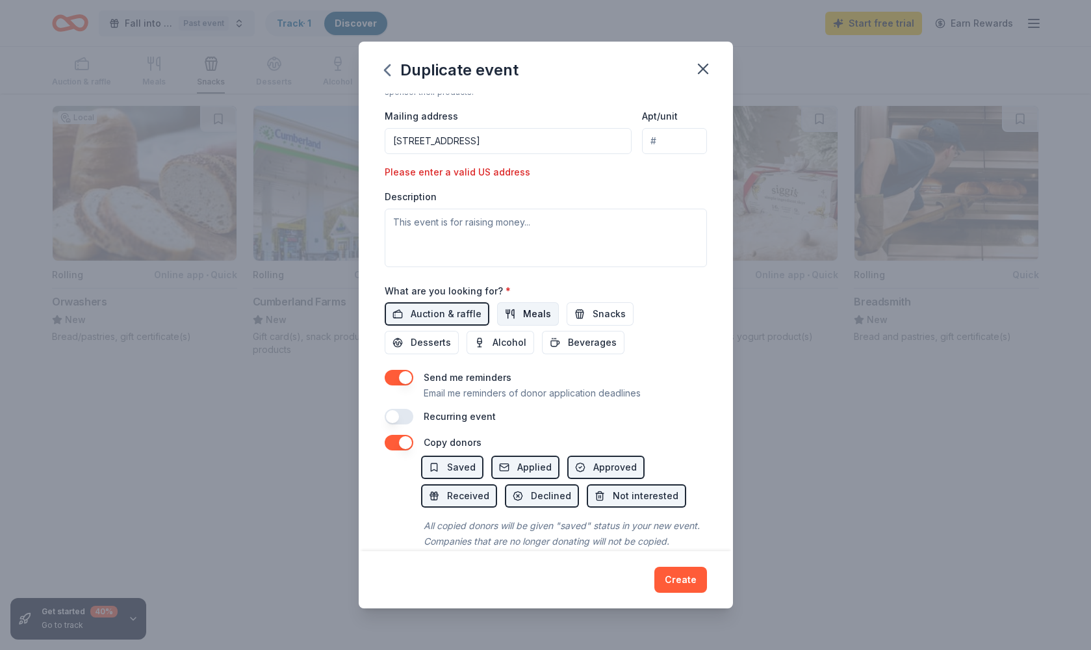
click at [532, 312] on span "Meals" at bounding box center [537, 314] width 28 height 16
click at [605, 311] on span "Snacks" at bounding box center [608, 314] width 33 height 16
click at [451, 335] on span "Desserts" at bounding box center [431, 343] width 40 height 16
click at [568, 335] on span "Beverages" at bounding box center [592, 343] width 49 height 16
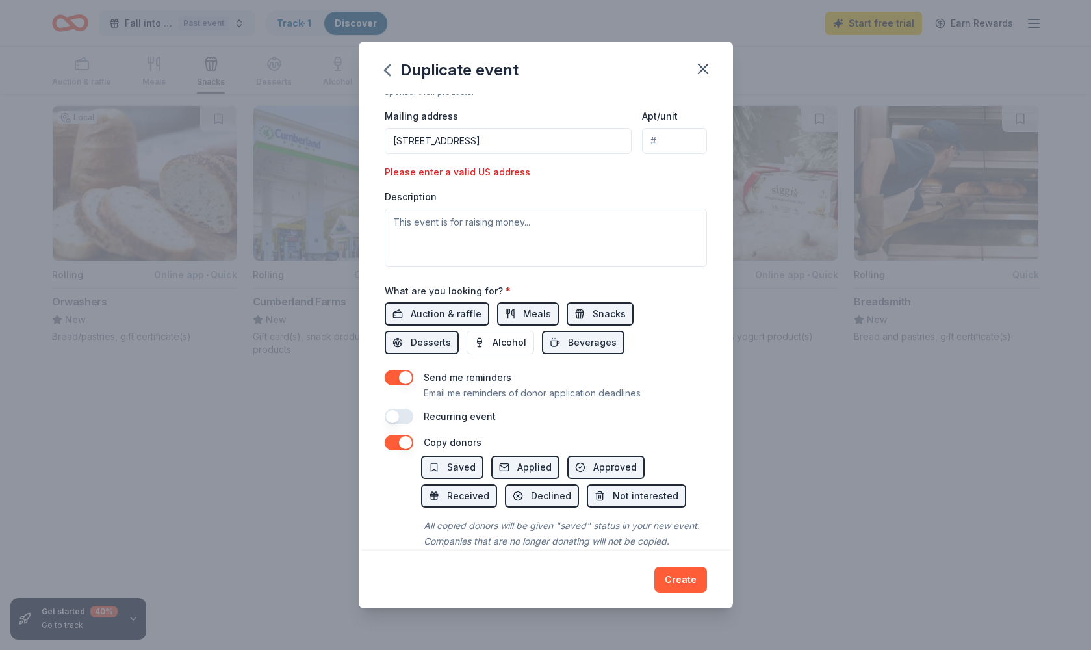
click at [683, 581] on button "Create" at bounding box center [680, 579] width 53 height 26
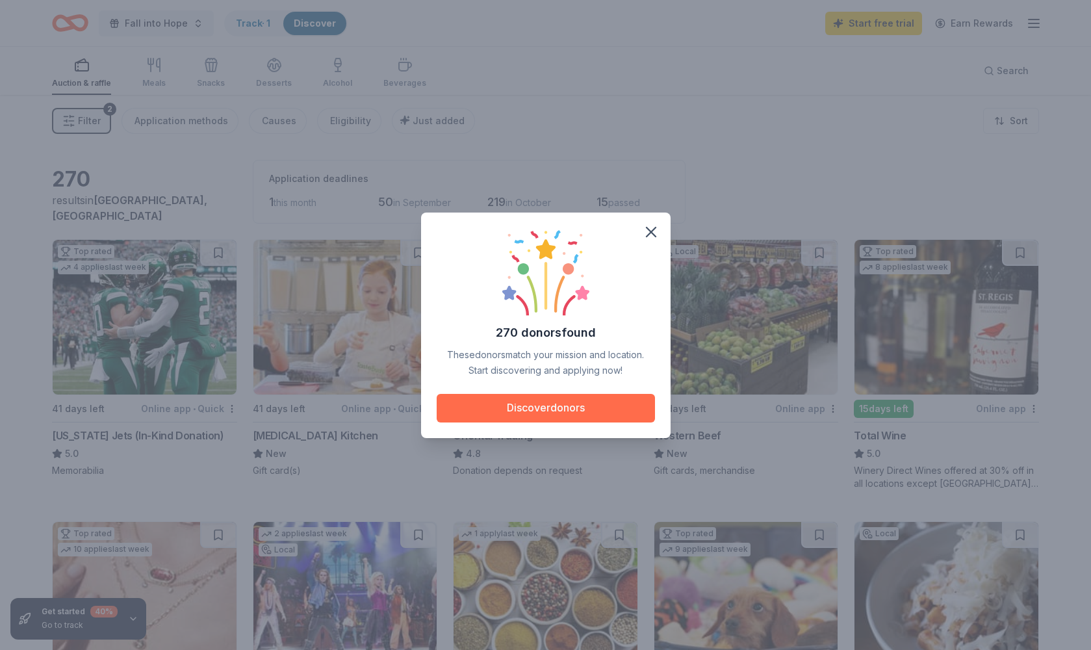
click at [520, 408] on button "Discover donors" at bounding box center [546, 408] width 218 height 29
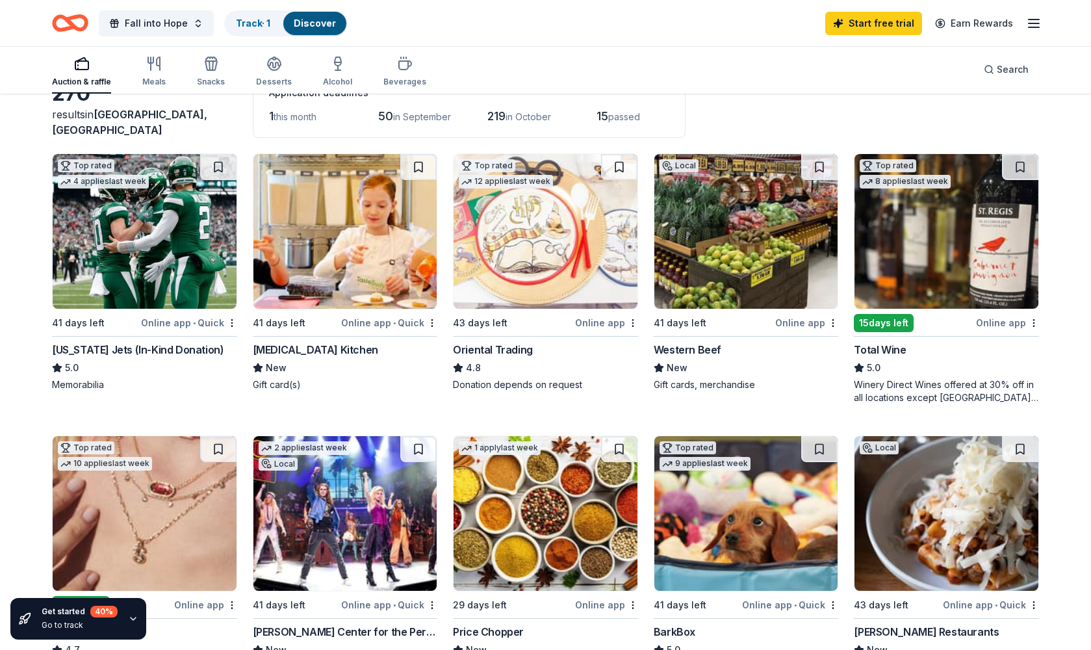
scroll to position [86, 1]
click at [791, 322] on div "Online app" at bounding box center [806, 322] width 63 height 16
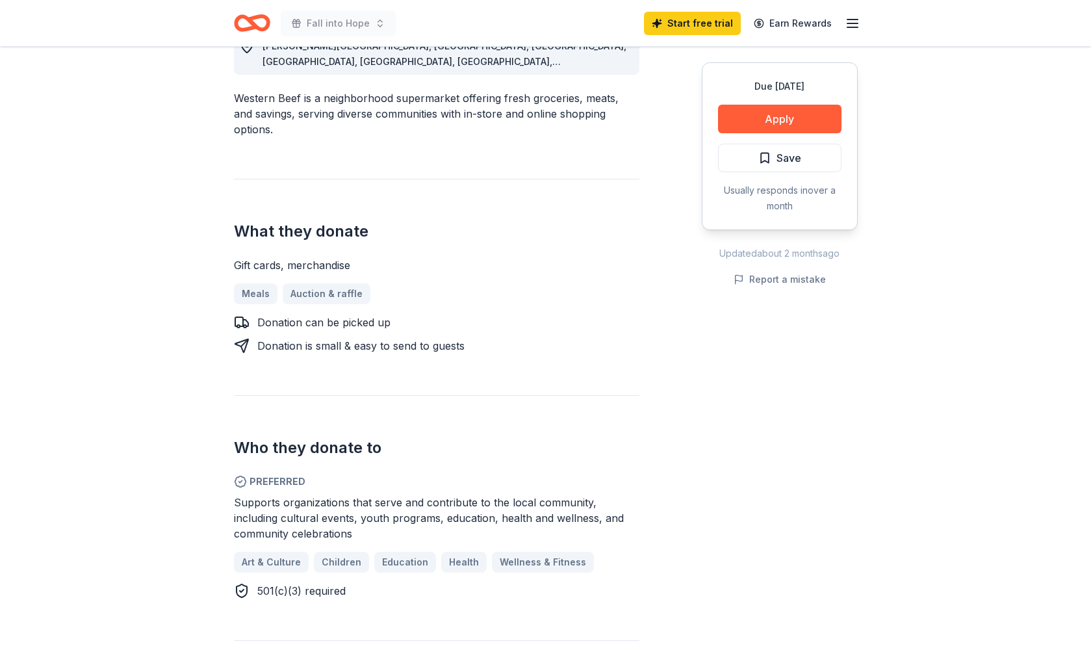
scroll to position [238, 0]
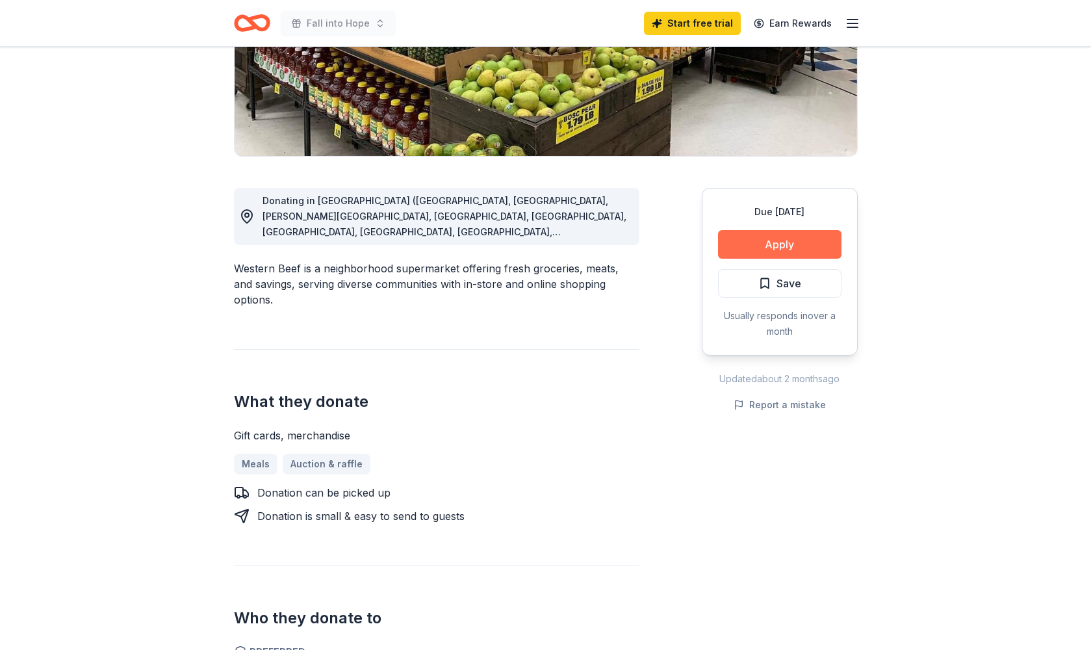
click at [783, 242] on button "Apply" at bounding box center [779, 244] width 123 height 29
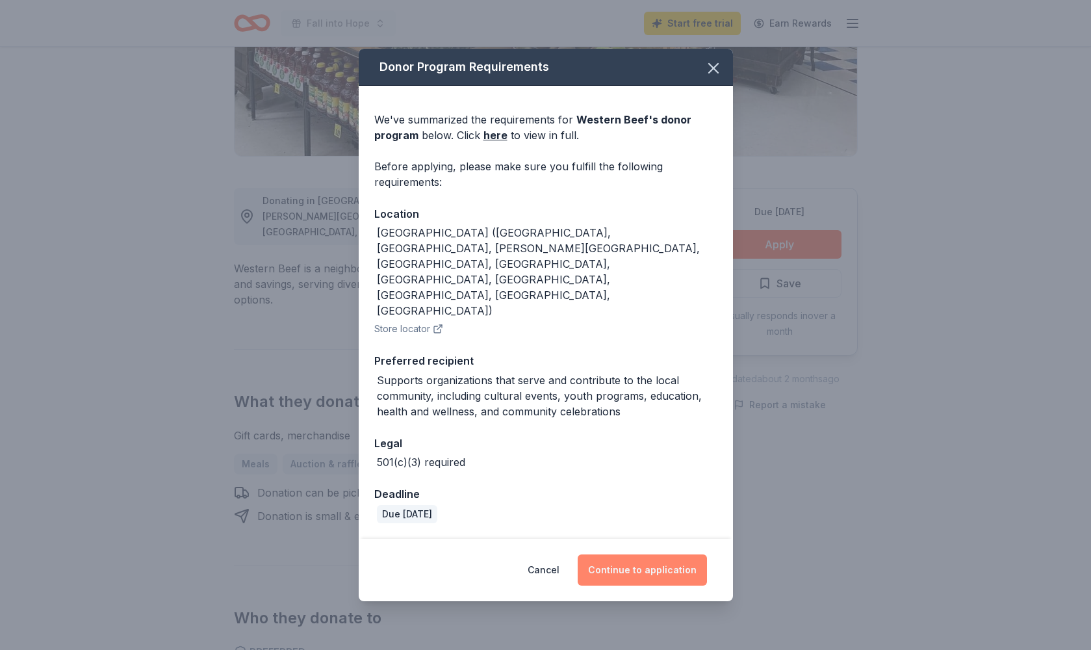
click at [652, 554] on button "Continue to application" at bounding box center [642, 569] width 129 height 31
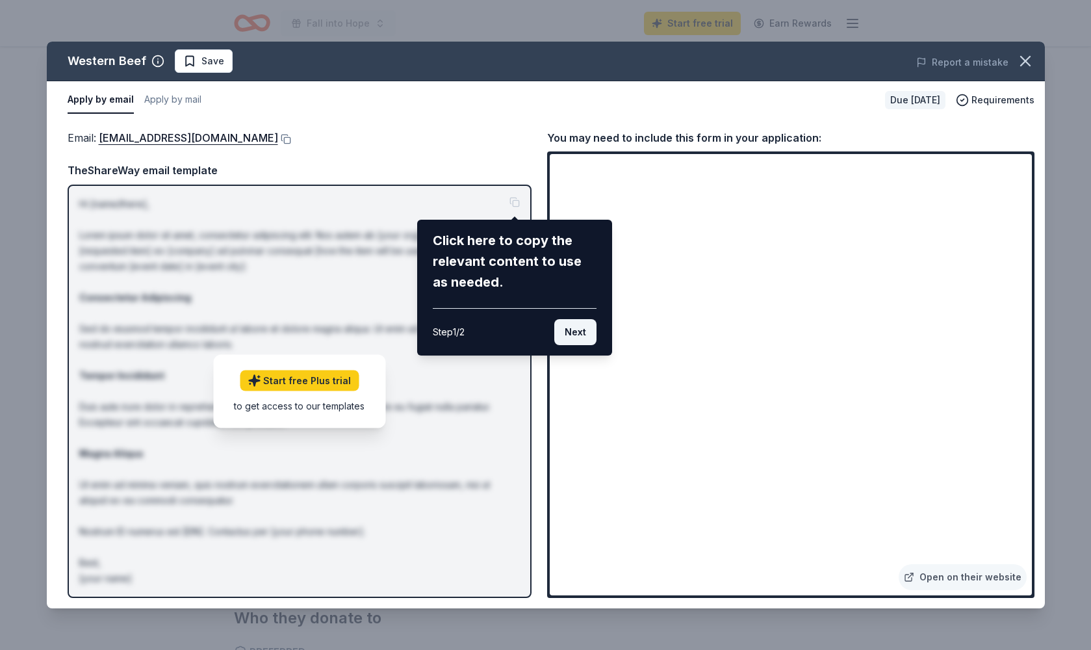
click at [582, 330] on button "Next" at bounding box center [575, 332] width 42 height 26
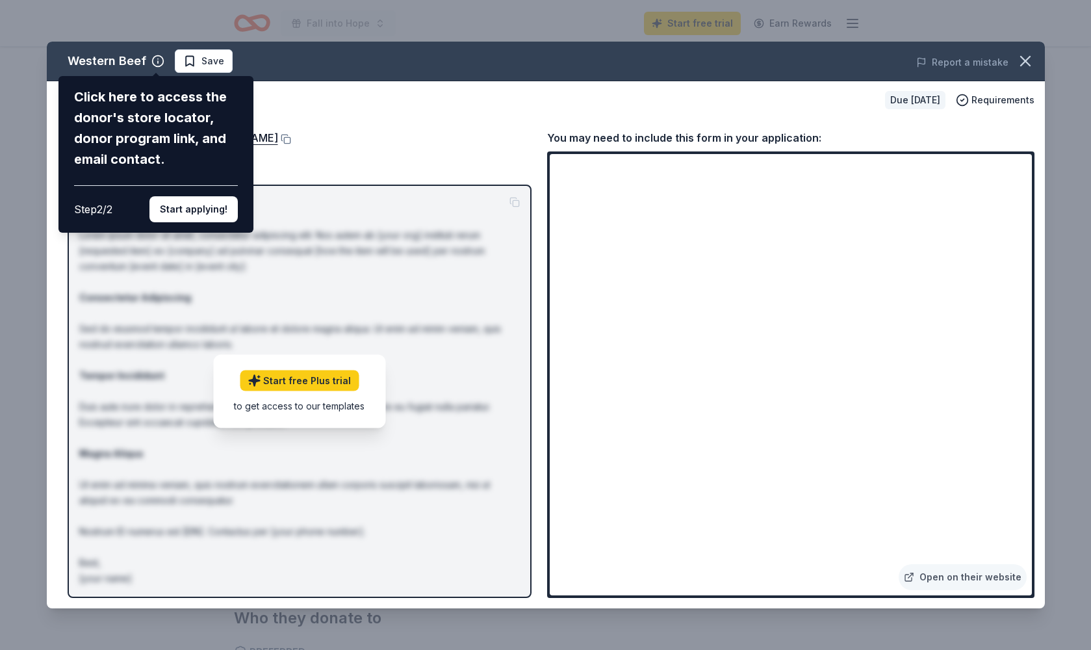
click at [216, 196] on button "Start applying!" at bounding box center [193, 209] width 88 height 26
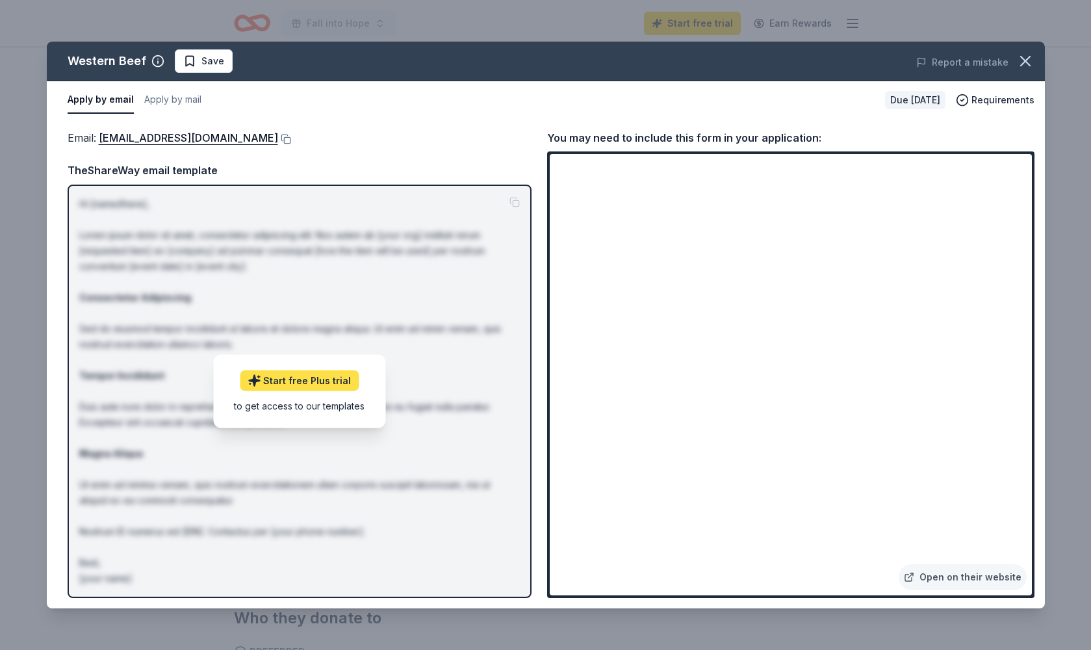
click at [327, 378] on link "Start free Plus trial" at bounding box center [299, 380] width 119 height 21
click at [201, 58] on span "Save" at bounding box center [212, 61] width 23 height 16
click at [180, 97] on button "Apply by mail" at bounding box center [172, 99] width 57 height 27
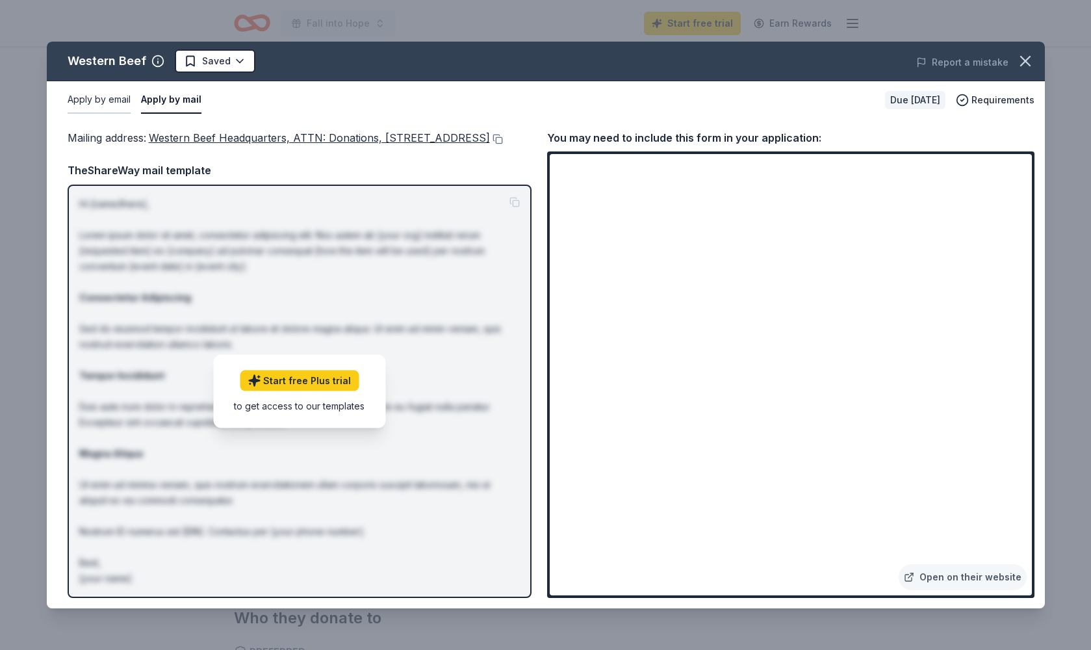
click at [107, 101] on button "Apply by email" at bounding box center [99, 99] width 63 height 27
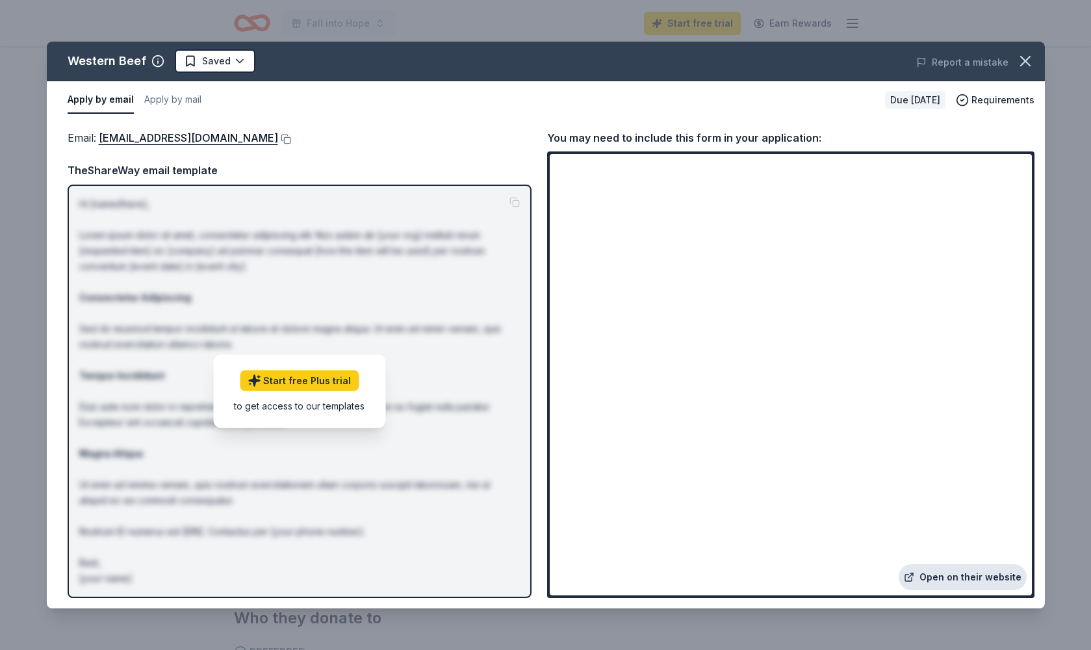
click at [943, 573] on link "Open on their website" at bounding box center [962, 577] width 128 height 26
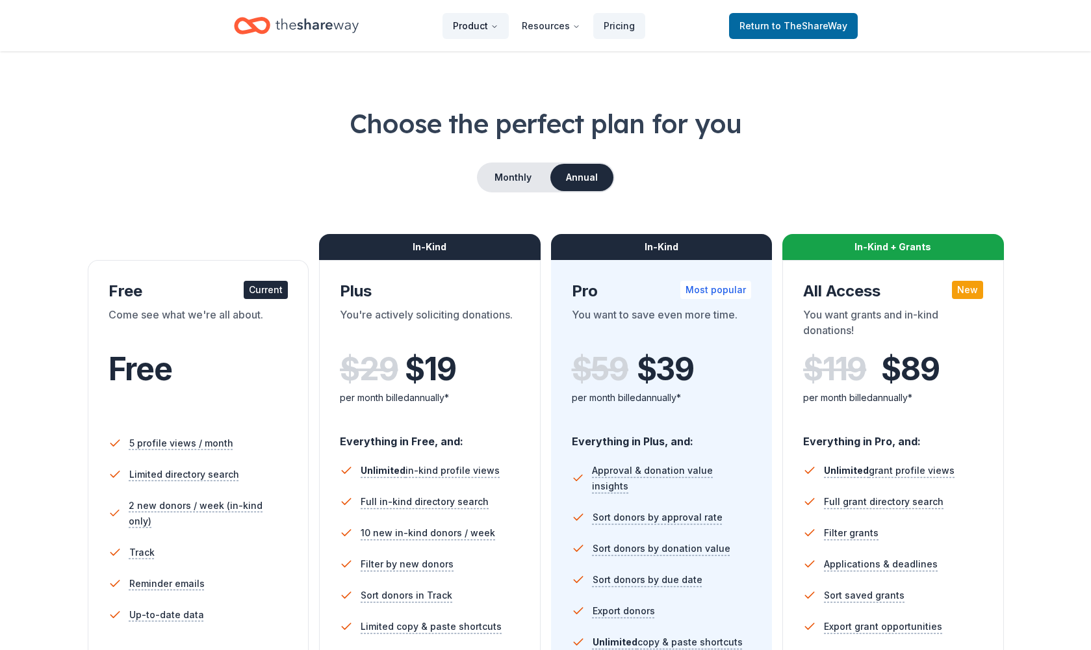
scroll to position [31, 0]
